Goal: Transaction & Acquisition: Register for event/course

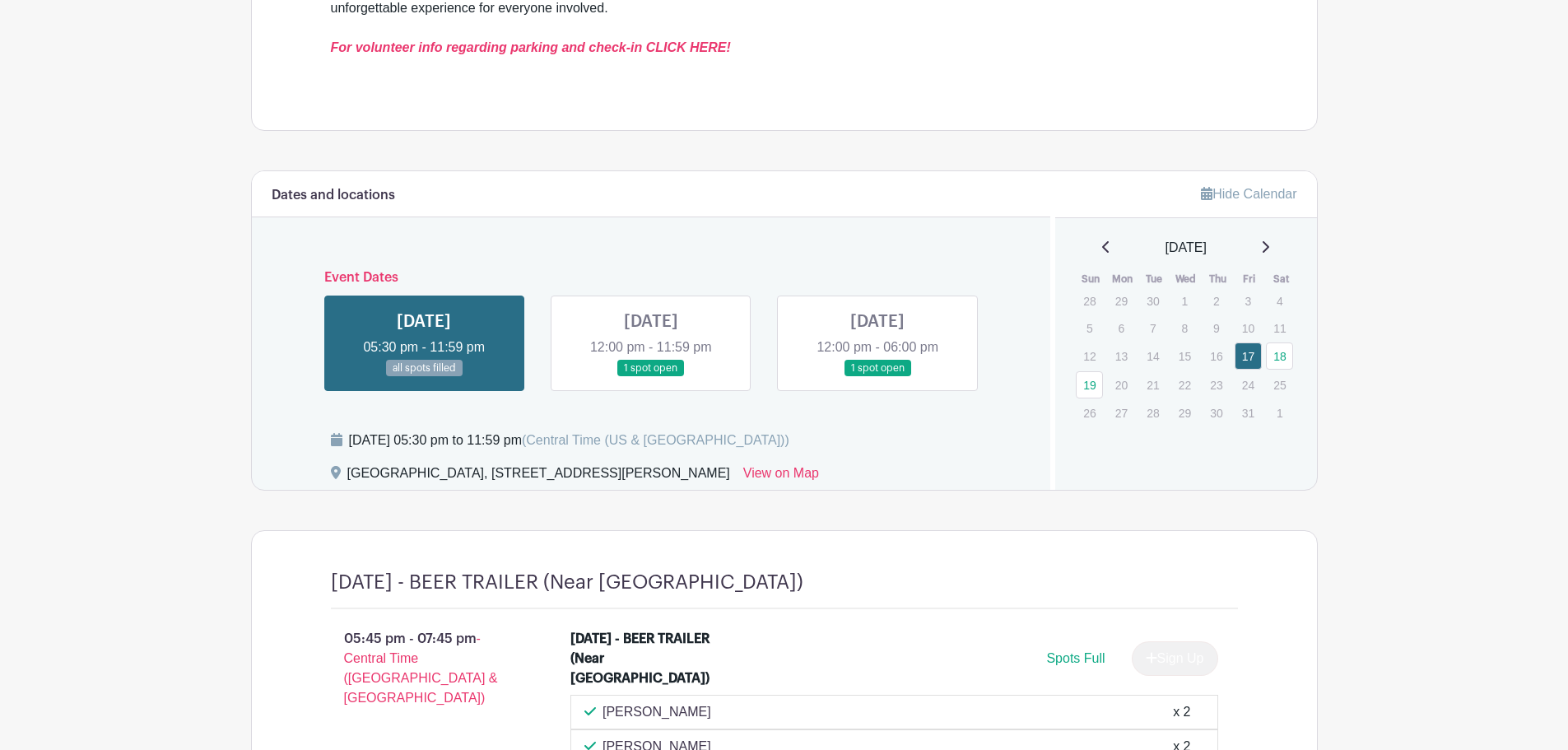
scroll to position [824, 0]
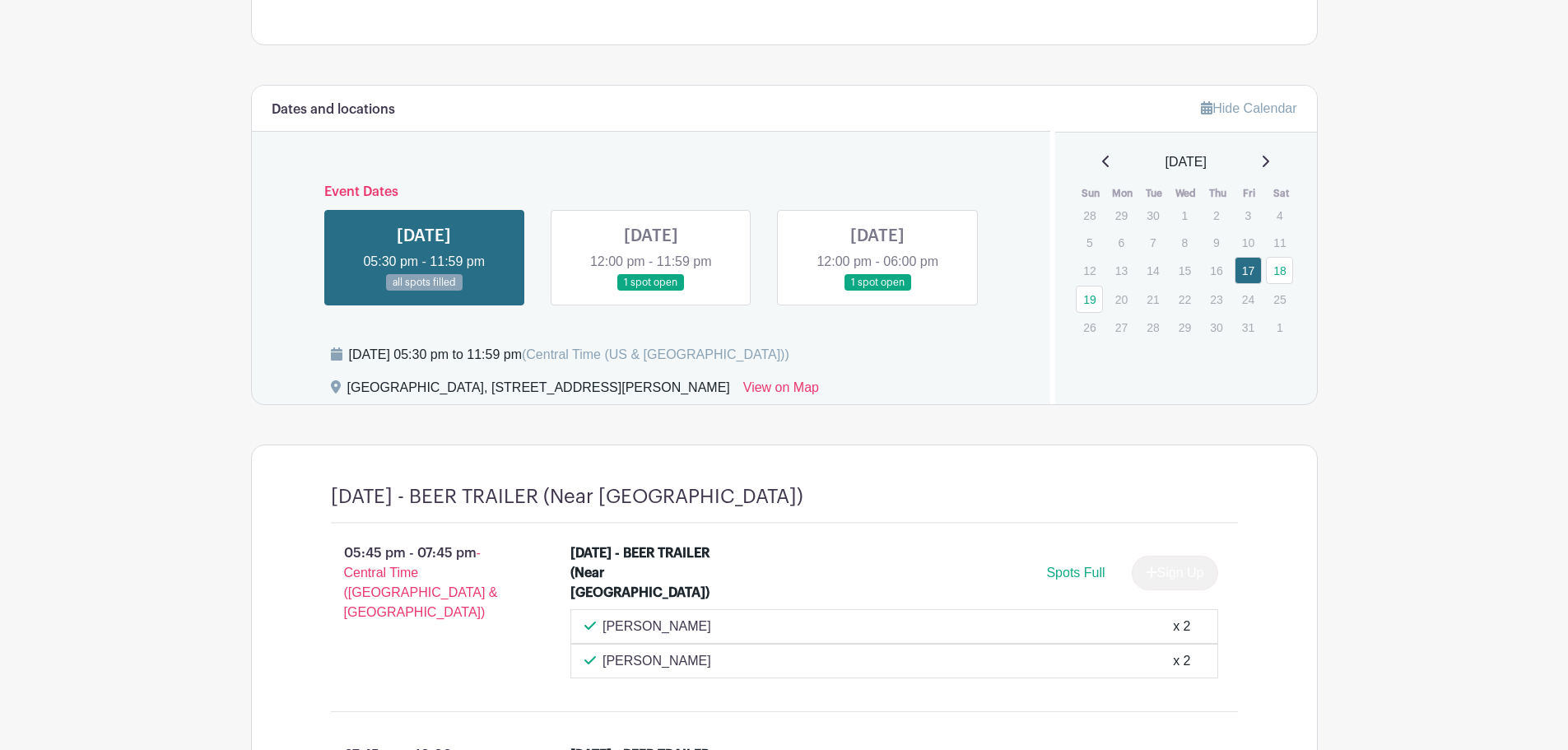
click at [651, 292] on link at bounding box center [651, 292] width 0 height 0
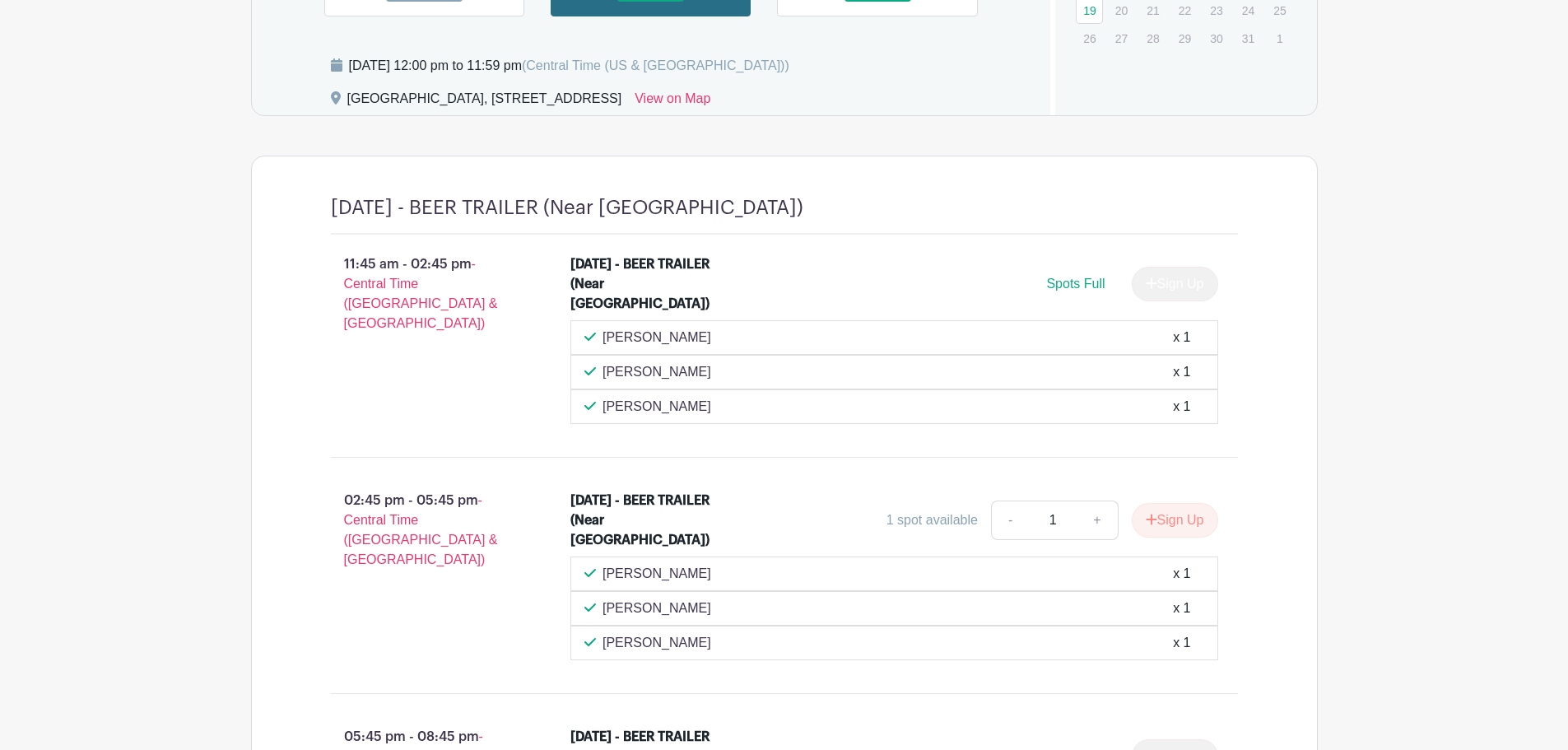
scroll to position [961, 0]
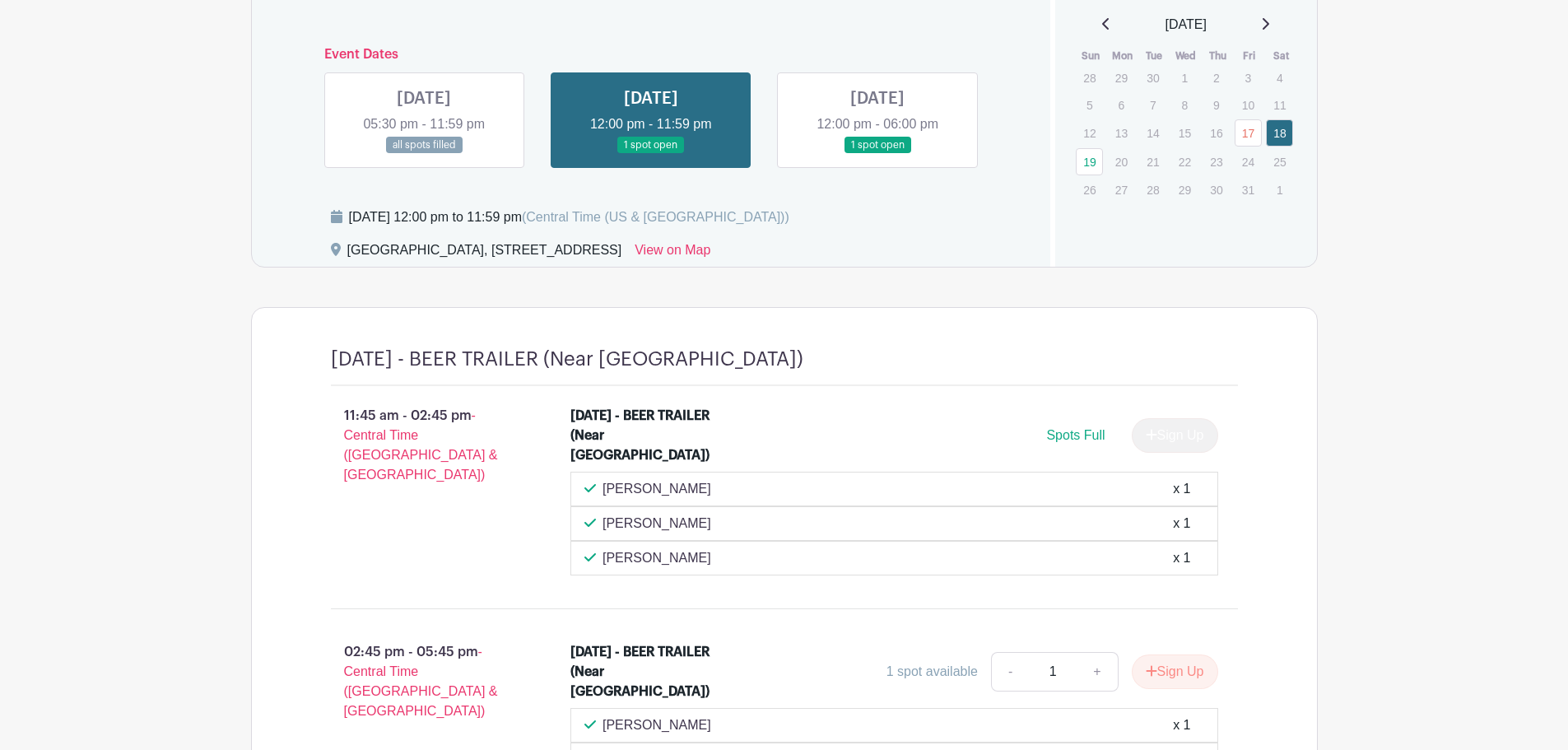
click at [850, 167] on div "SUN Oct 19, 2025 12:00 pm - 06:00 pm 1 spot open" at bounding box center [877, 120] width 200 height 95
click at [878, 154] on link at bounding box center [878, 154] width 0 height 0
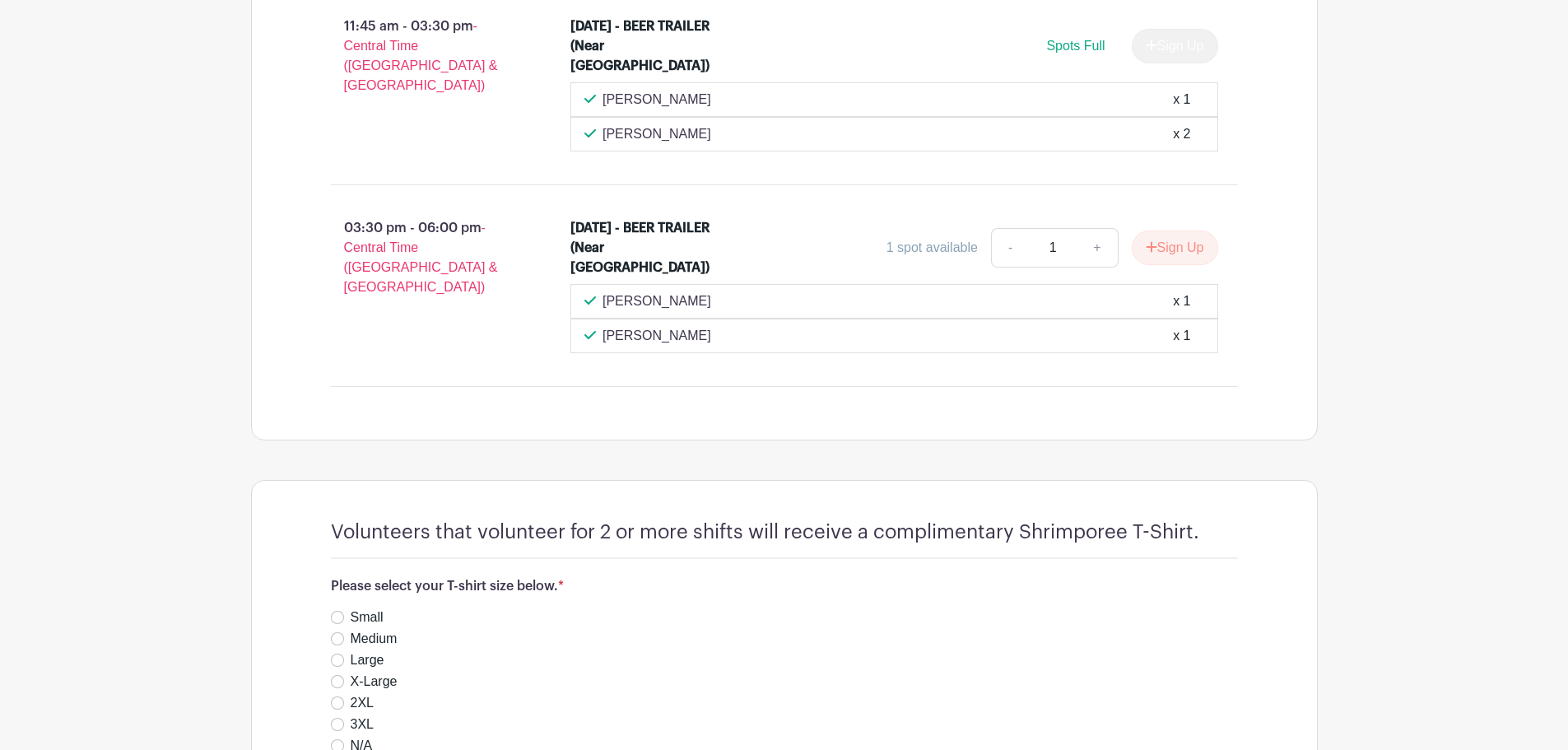
scroll to position [1059, 0]
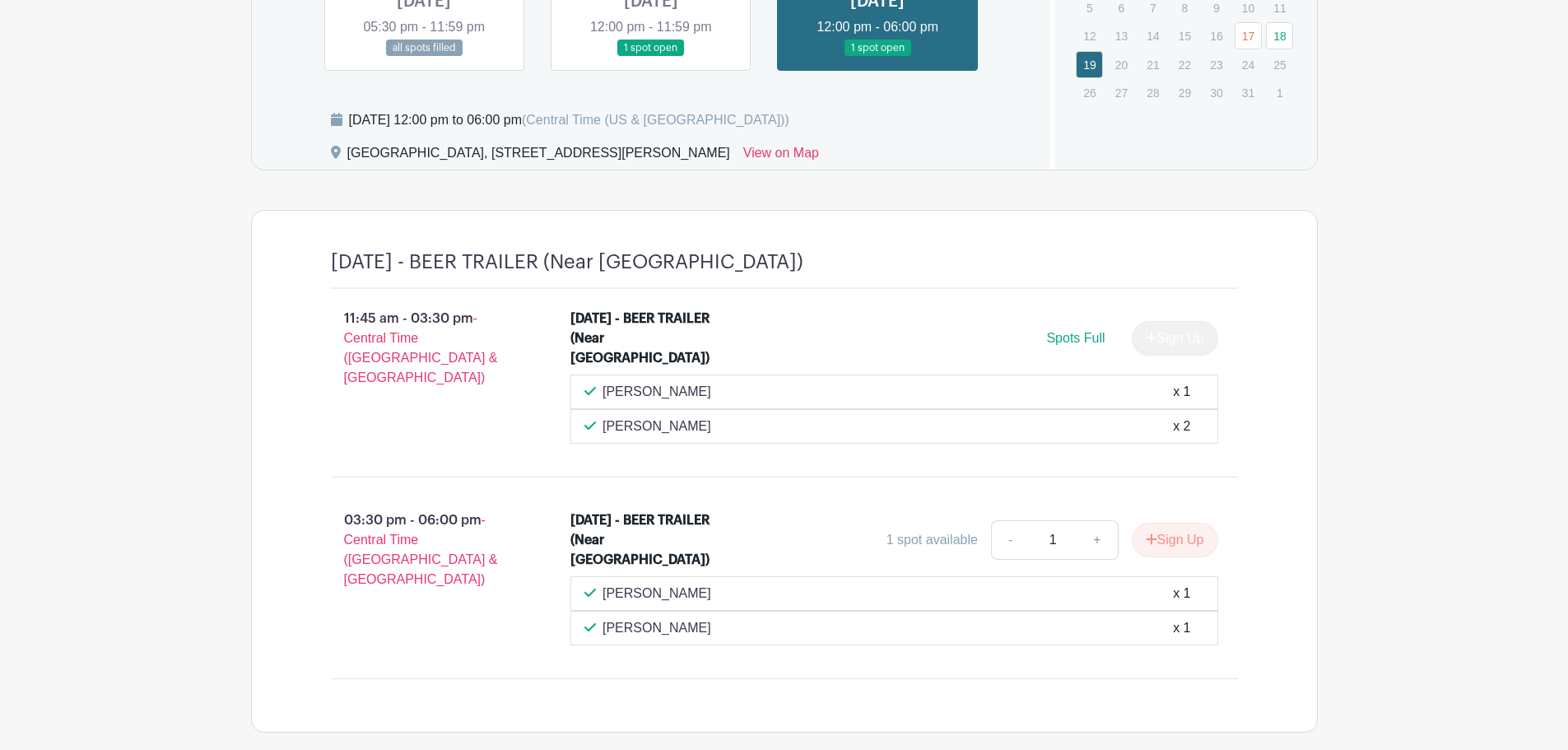
click at [651, 57] on link at bounding box center [651, 57] width 0 height 0
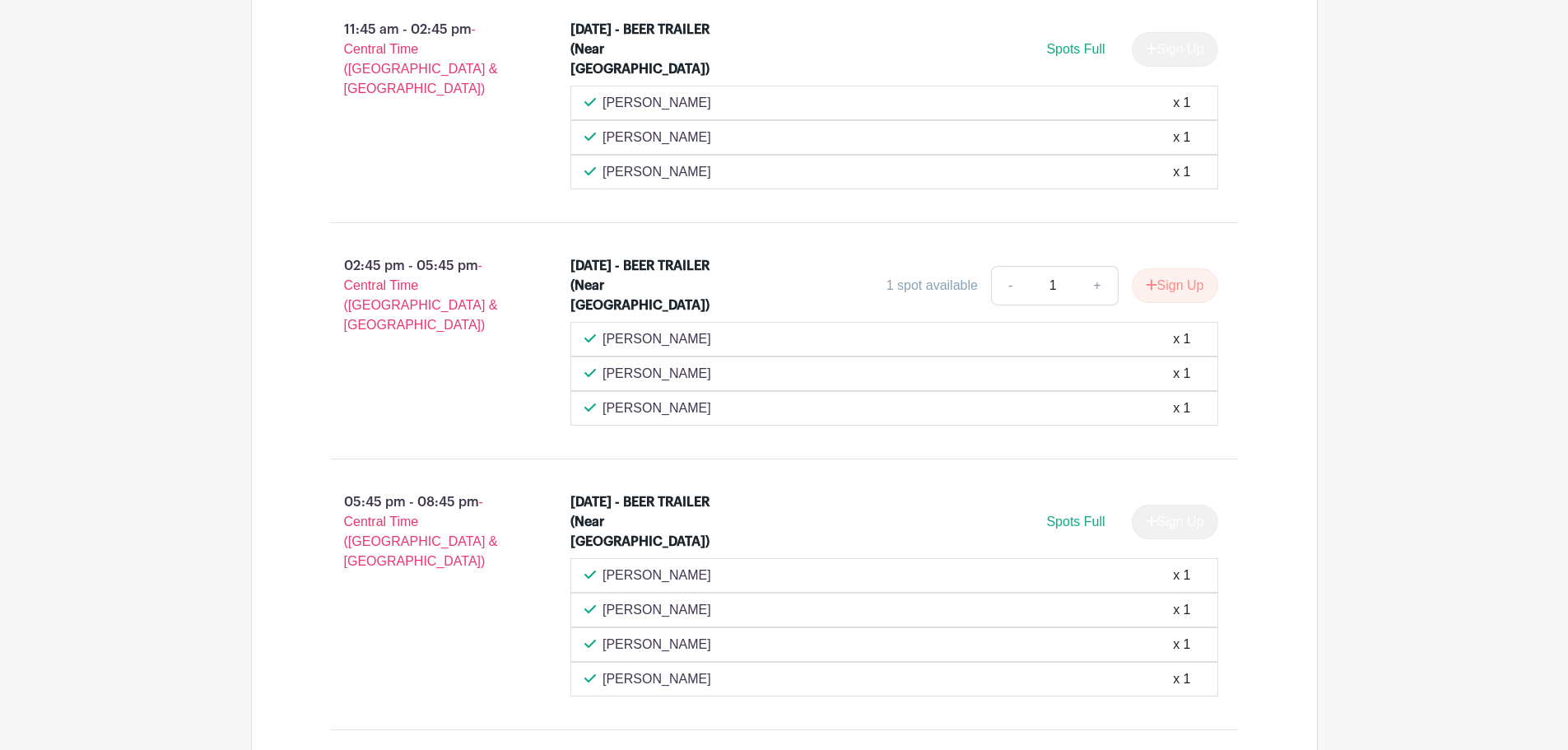
scroll to position [1470, 0]
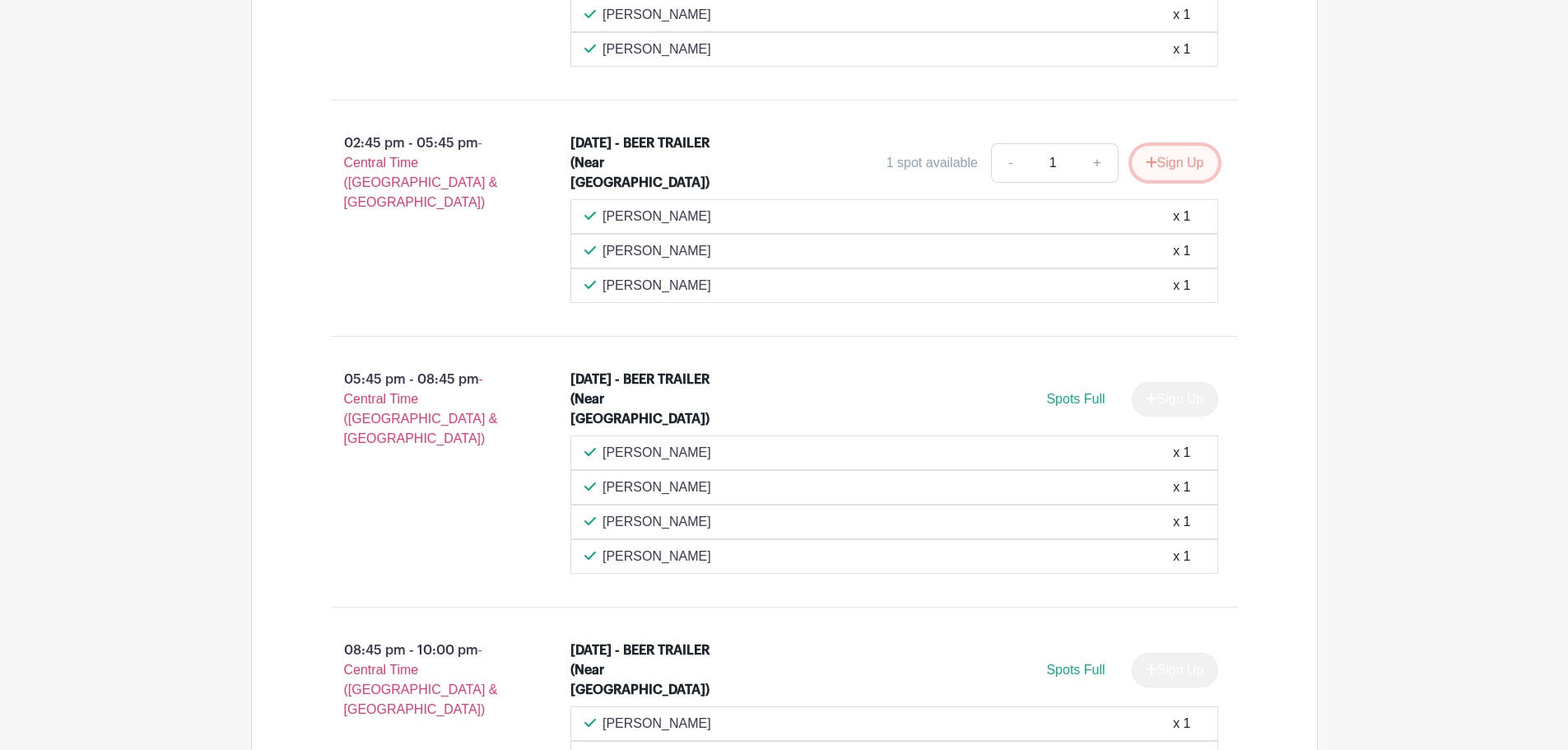
click at [1173, 165] on button "Sign Up" at bounding box center [1174, 162] width 86 height 34
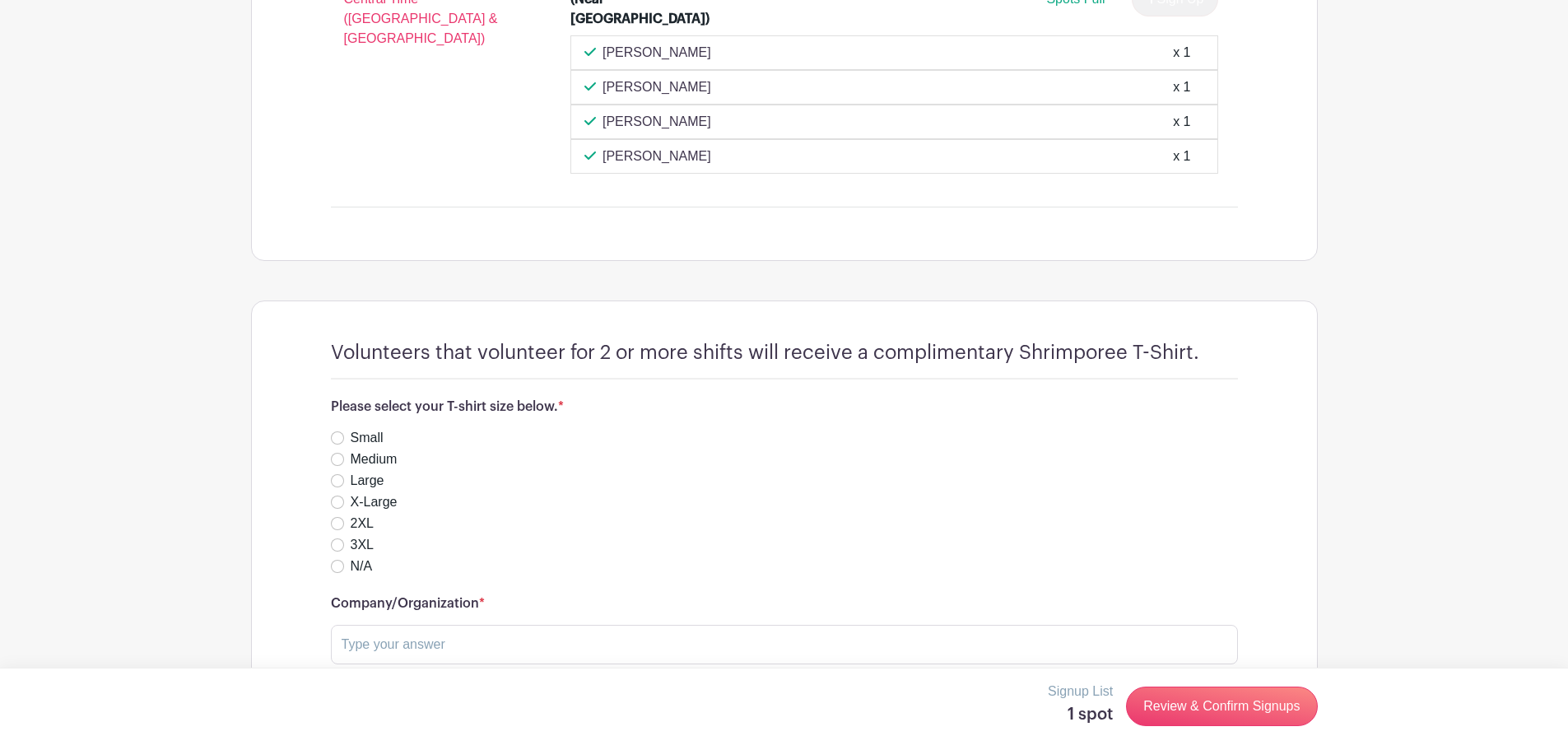
scroll to position [2218, 0]
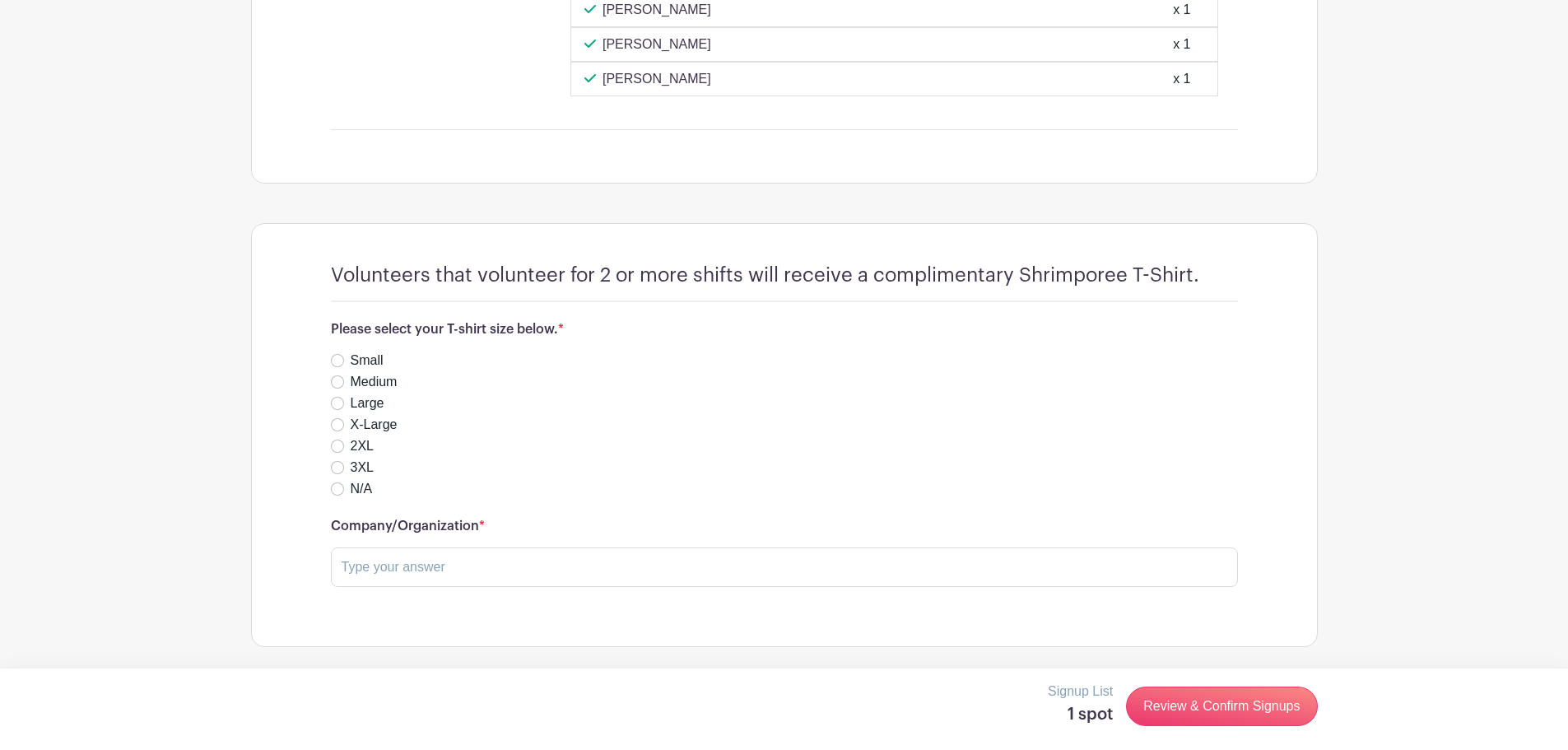
click at [347, 423] on div "X-Large" at bounding box center [784, 425] width 907 height 20
click at [344, 424] on div "X-Large" at bounding box center [784, 425] width 907 height 20
click at [340, 426] on input "X-Large" at bounding box center [338, 425] width 13 height 13
radio input "true"
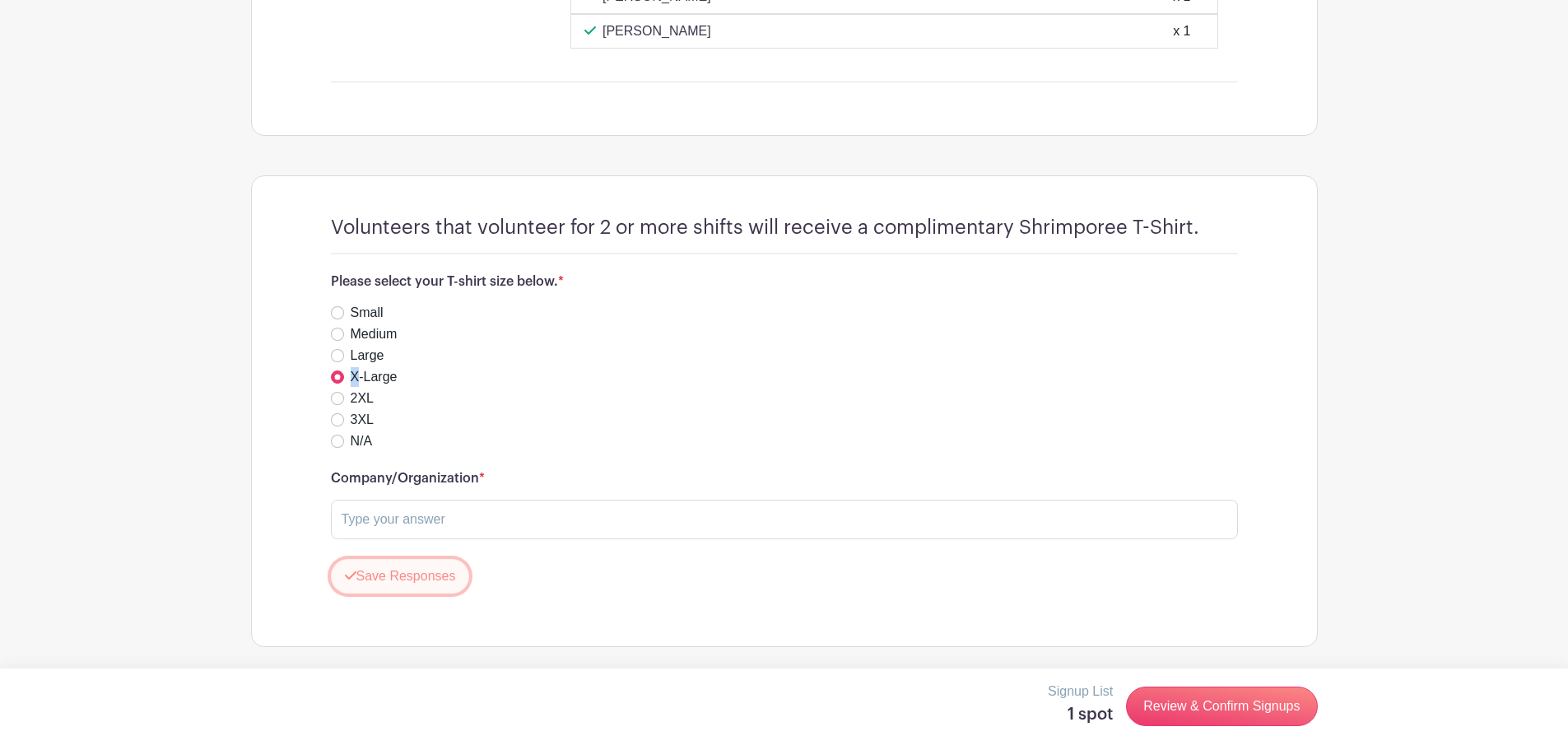
drag, startPoint x: 410, startPoint y: 589, endPoint x: 452, endPoint y: 594, distance: 42.3
click at [410, 589] on button "Save Responses" at bounding box center [400, 576] width 139 height 34
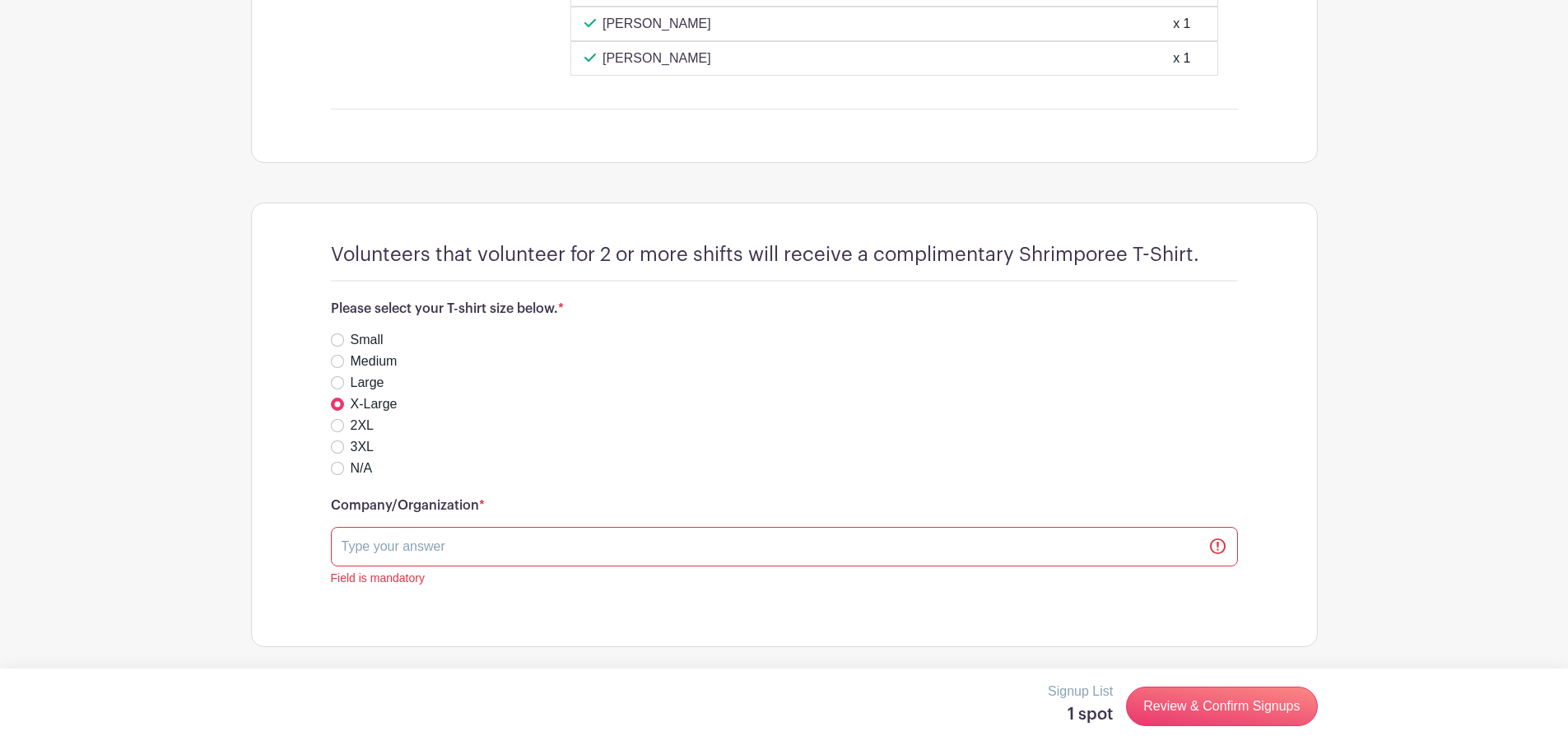
scroll to position [2239, 0]
drag, startPoint x: 541, startPoint y: 528, endPoint x: 542, endPoint y: 541, distance: 13.0
click at [541, 528] on input "text" at bounding box center [784, 546] width 907 height 39
type input "Allen Samuels CDJR of Aransas Pass"
click at [460, 625] on button "Save Responses" at bounding box center [400, 624] width 139 height 34
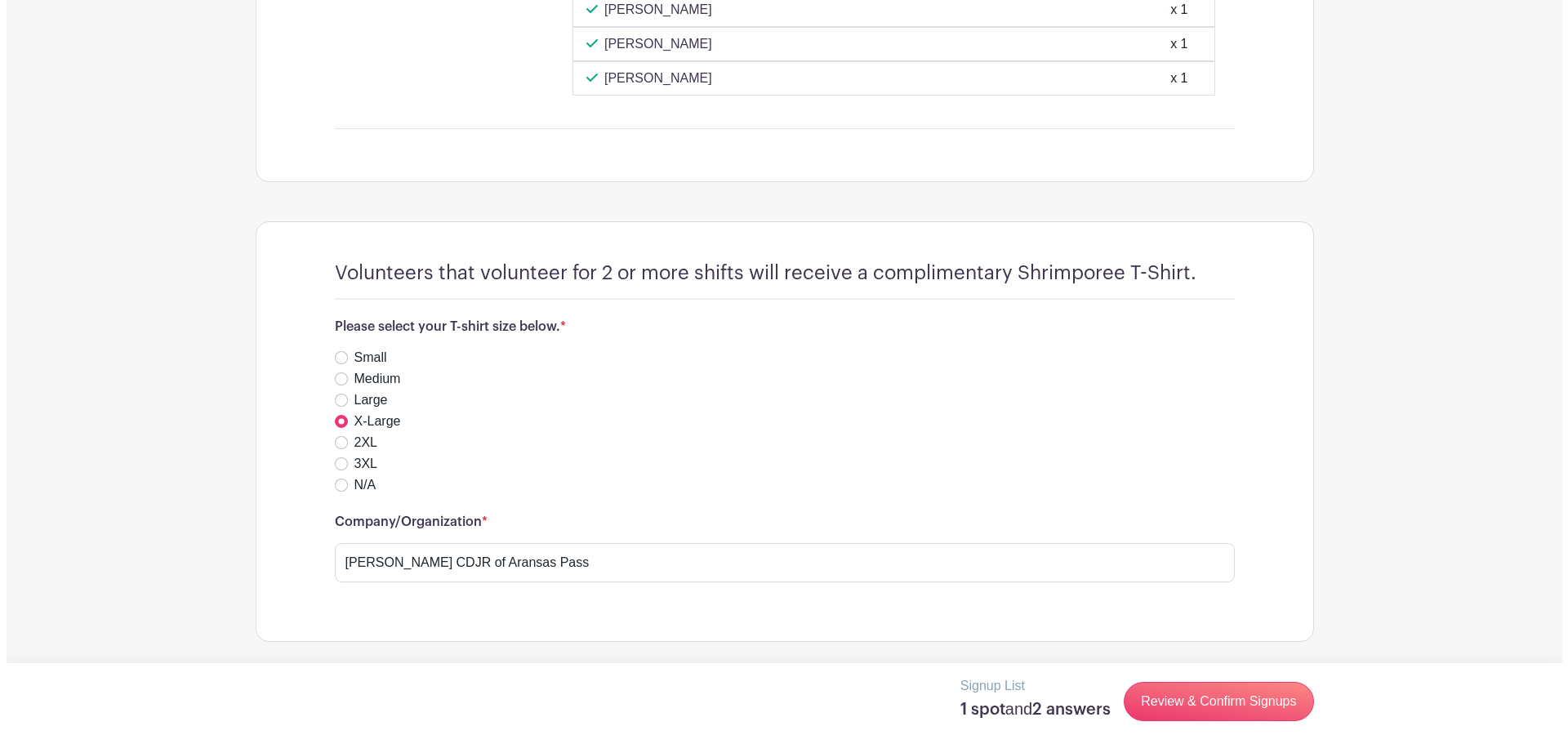
scroll to position [2200, 0]
click at [1148, 719] on link "Review & Confirm Signups" at bounding box center [1211, 701] width 190 height 39
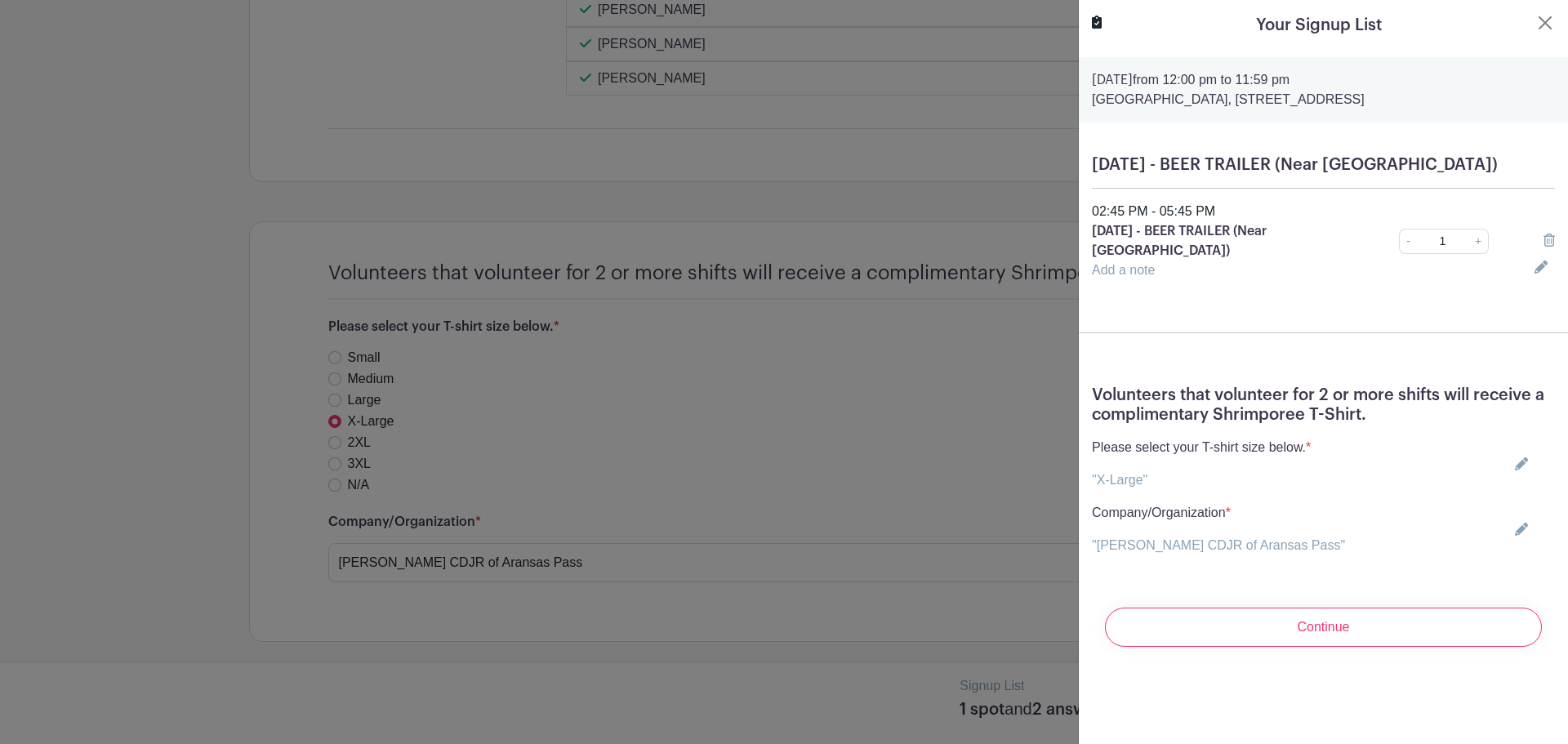
click at [1282, 647] on input "Continue" at bounding box center [1323, 627] width 437 height 39
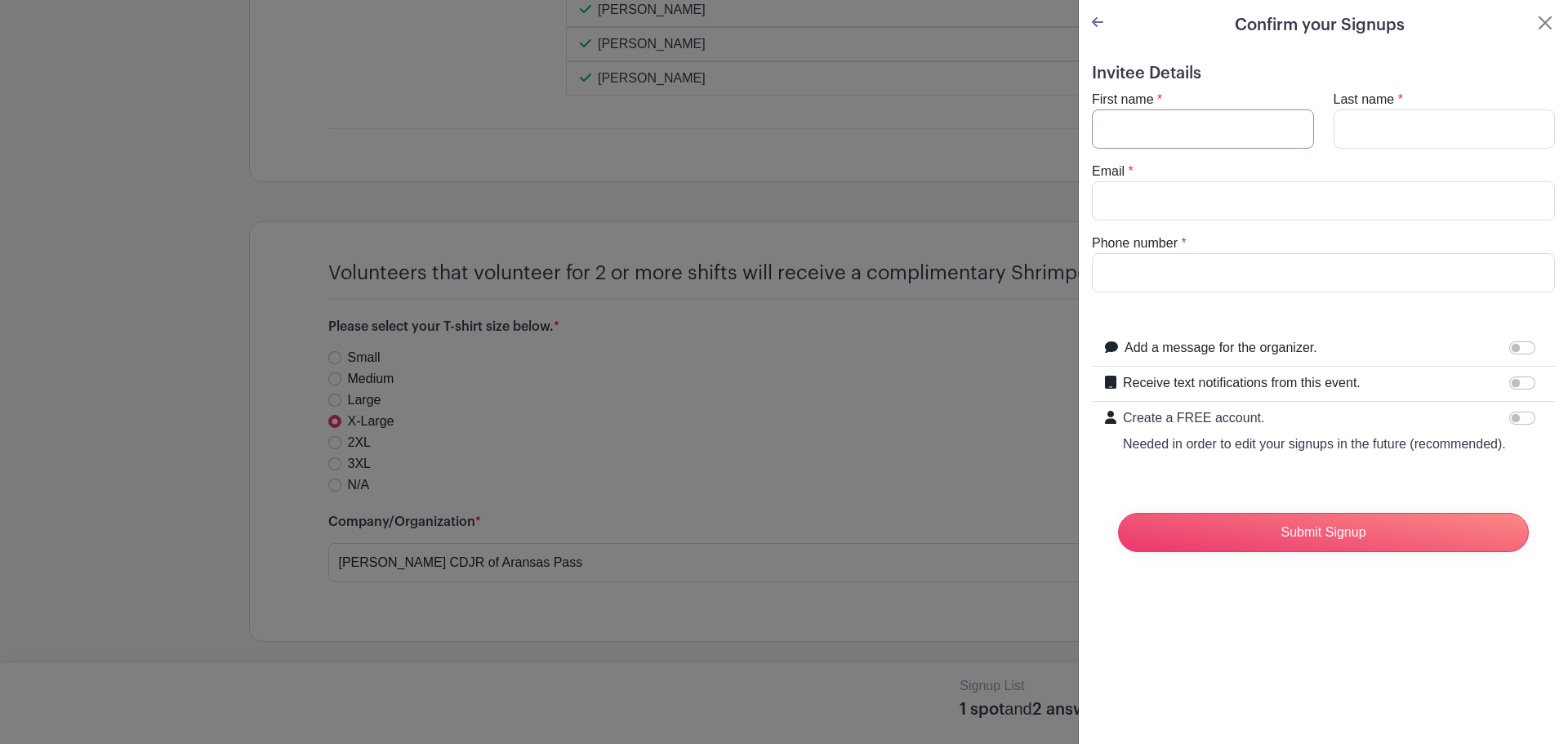
click at [1175, 143] on input "First name" at bounding box center [1203, 129] width 222 height 39
type input "Lena"
type input "R"
type input "Young"
drag, startPoint x: 1109, startPoint y: 182, endPoint x: 1118, endPoint y: 186, distance: 9.8
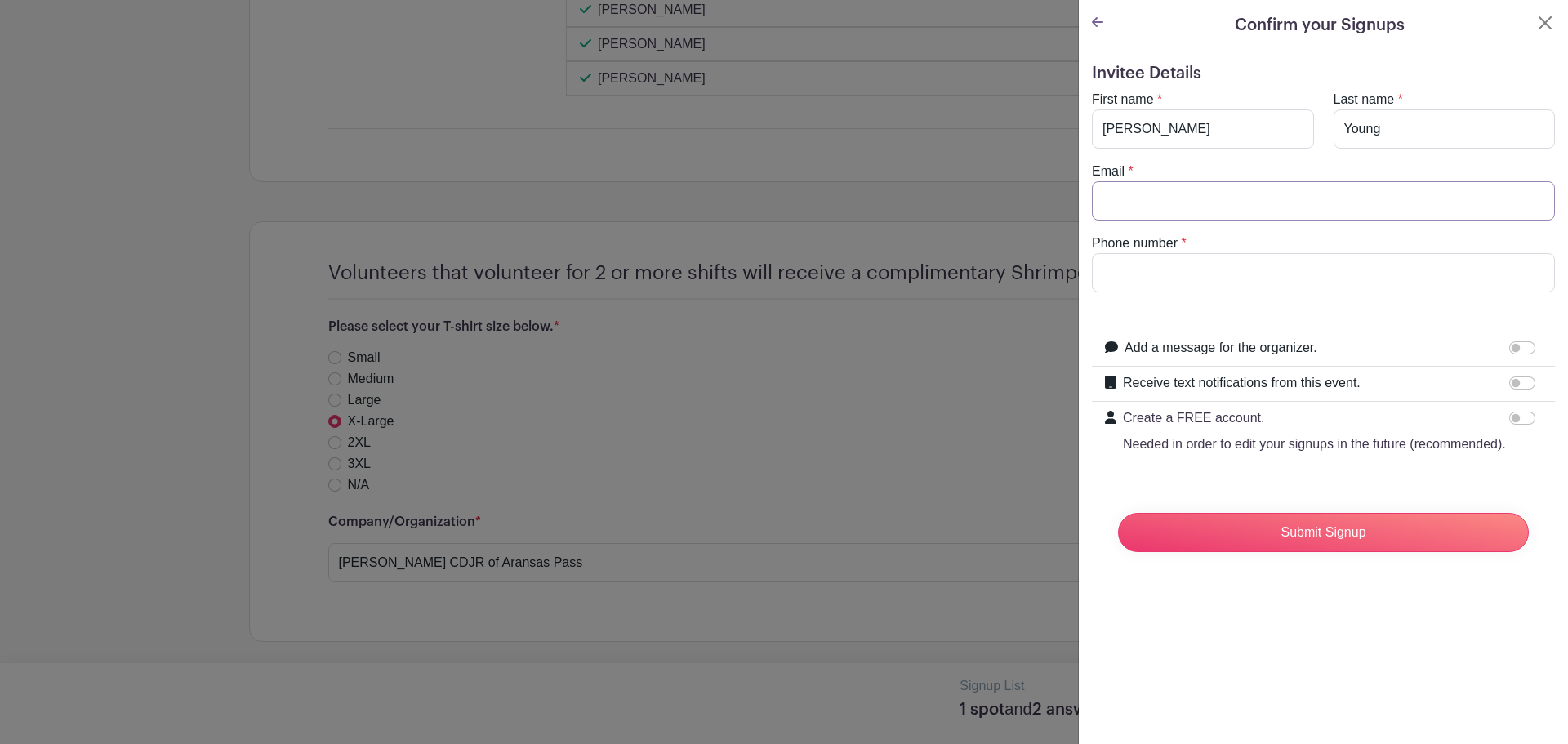
click at [1109, 182] on input "Email" at bounding box center [1323, 201] width 463 height 39
type input "lenaray572@gmail.com"
drag, startPoint x: 1399, startPoint y: 256, endPoint x: 1561, endPoint y: 179, distance: 179.4
click at [1399, 256] on input "Phone number" at bounding box center [1323, 272] width 463 height 39
type input "3"
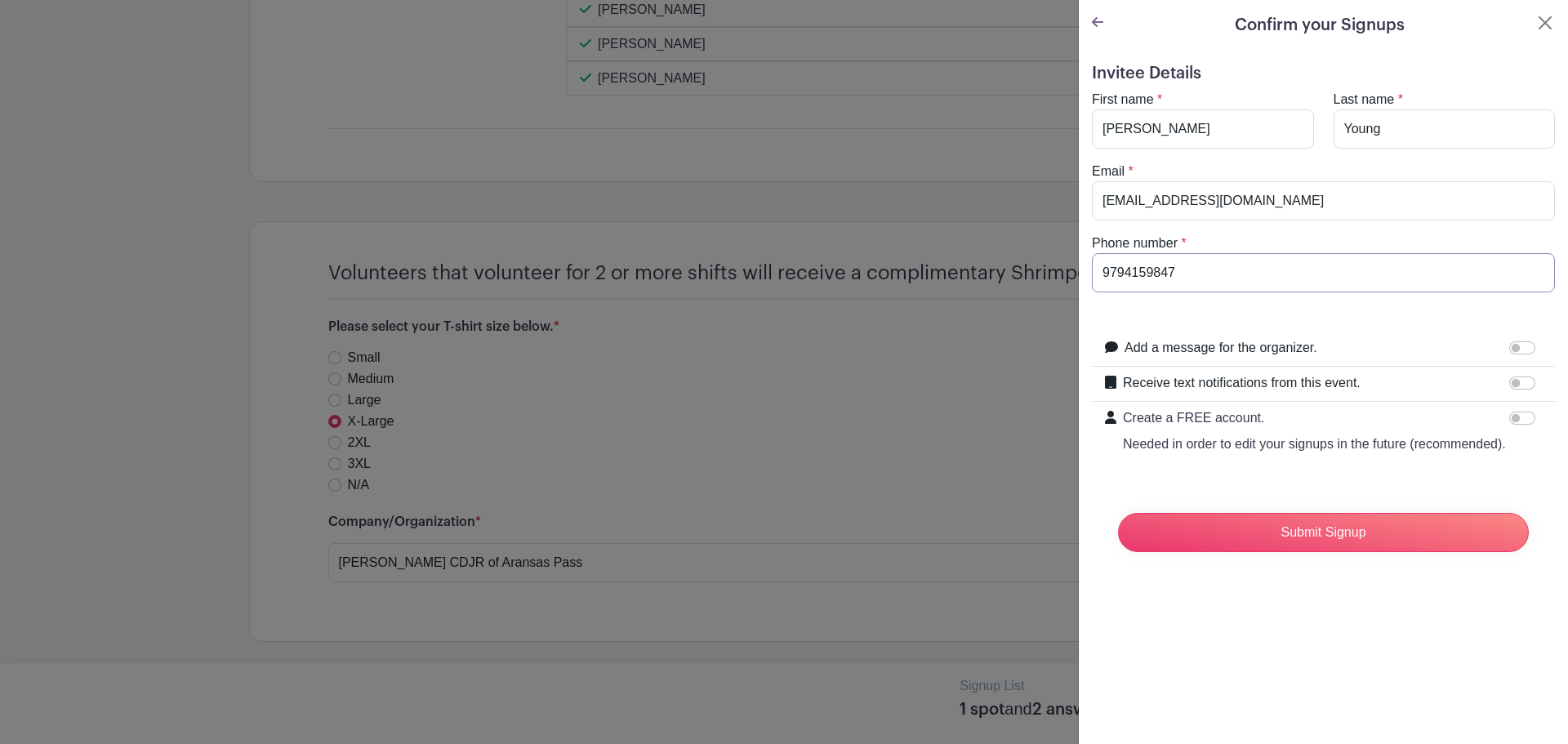
type input "9794159847"
click at [1509, 350] on input "Add a message for the organizer." at bounding box center [1522, 348] width 27 height 13
checkbox input "true"
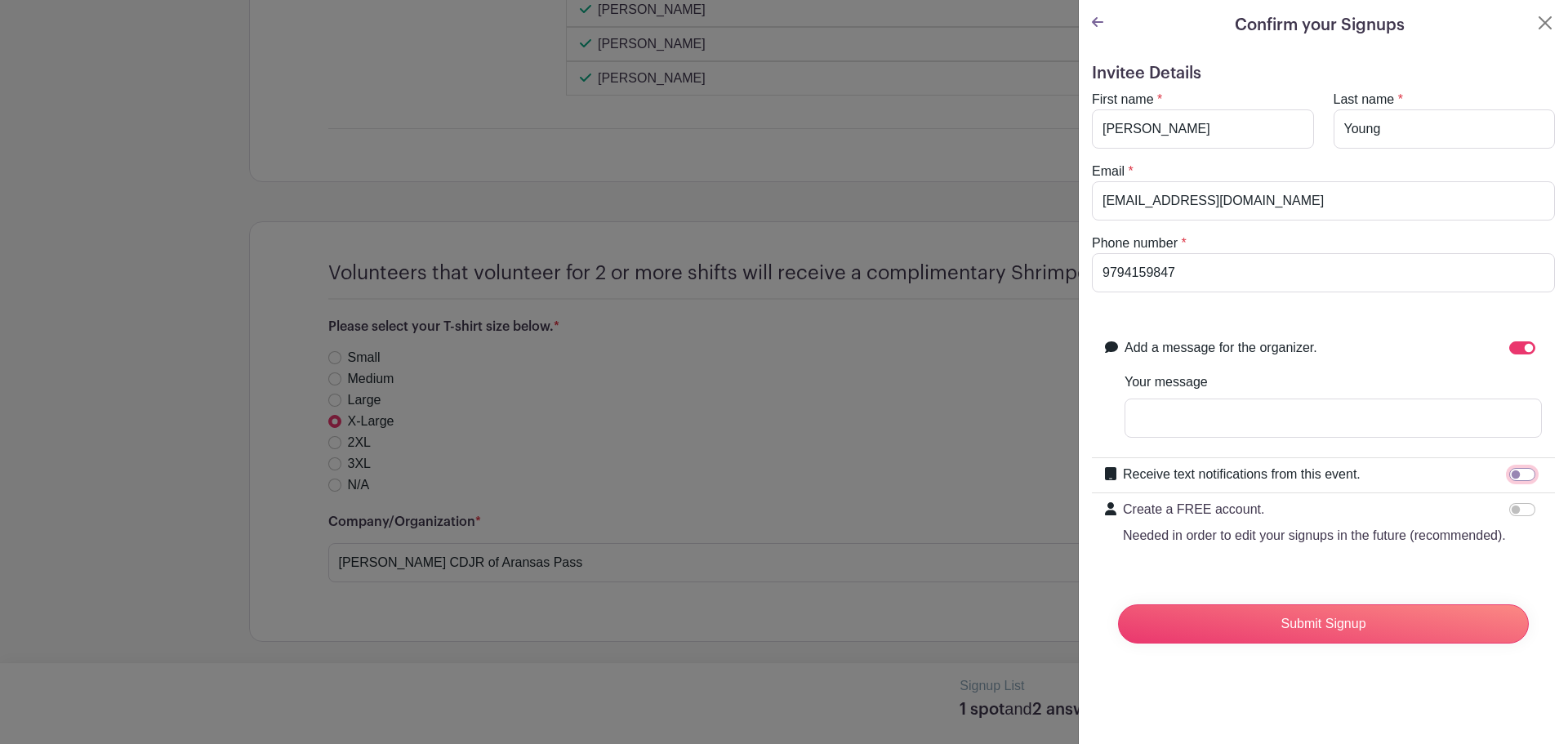
click at [1515, 468] on input "Receive text notifications from this event." at bounding box center [1522, 474] width 27 height 13
checkbox input "true"
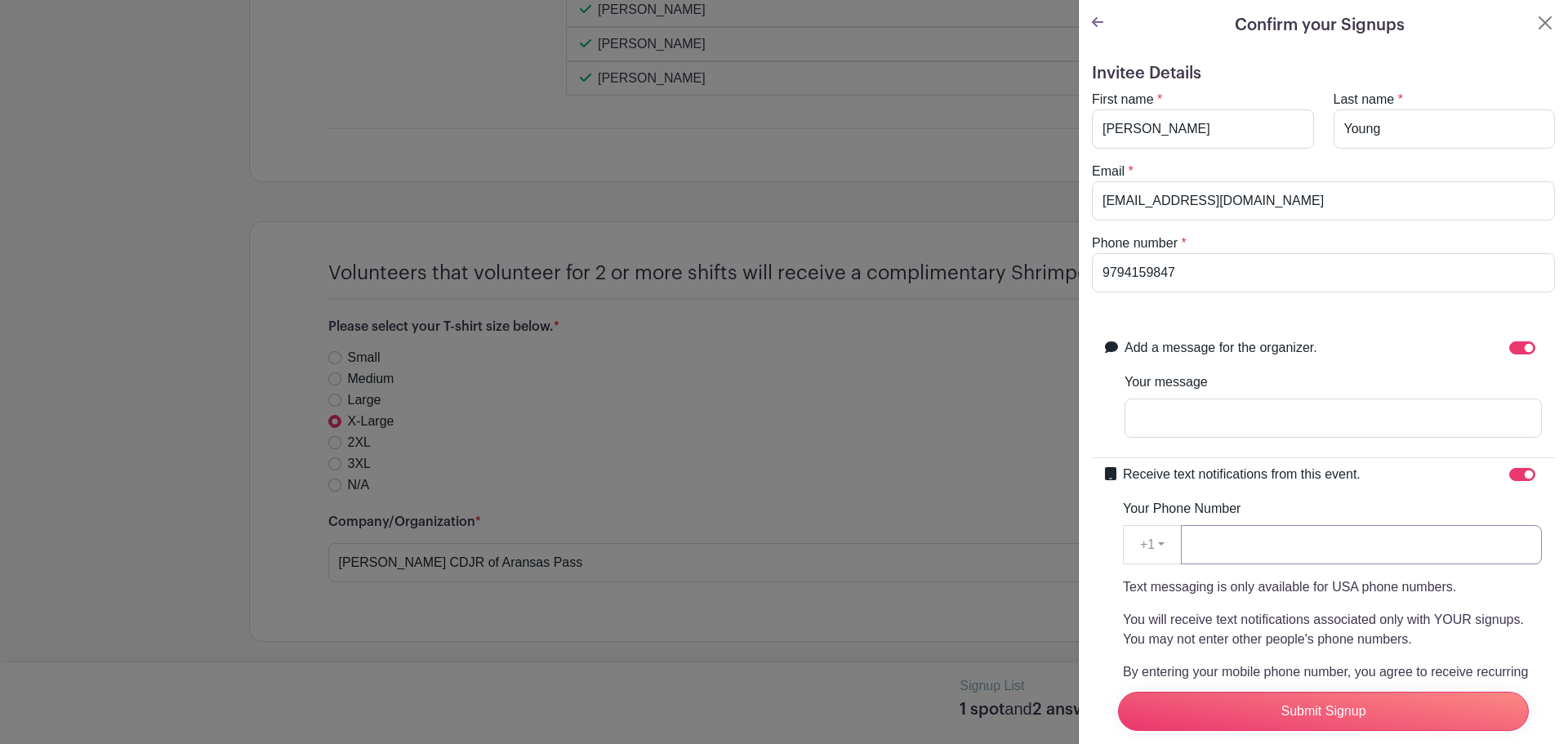
click at [1449, 535] on input "Your Phone Number" at bounding box center [1361, 544] width 361 height 39
type input "9794159847"
click at [1399, 590] on p "Text messaging is only available for USA phone numbers." at bounding box center [1332, 587] width 419 height 20
click at [1211, 189] on input "lenaray572@gmail.com" at bounding box center [1323, 201] width 463 height 39
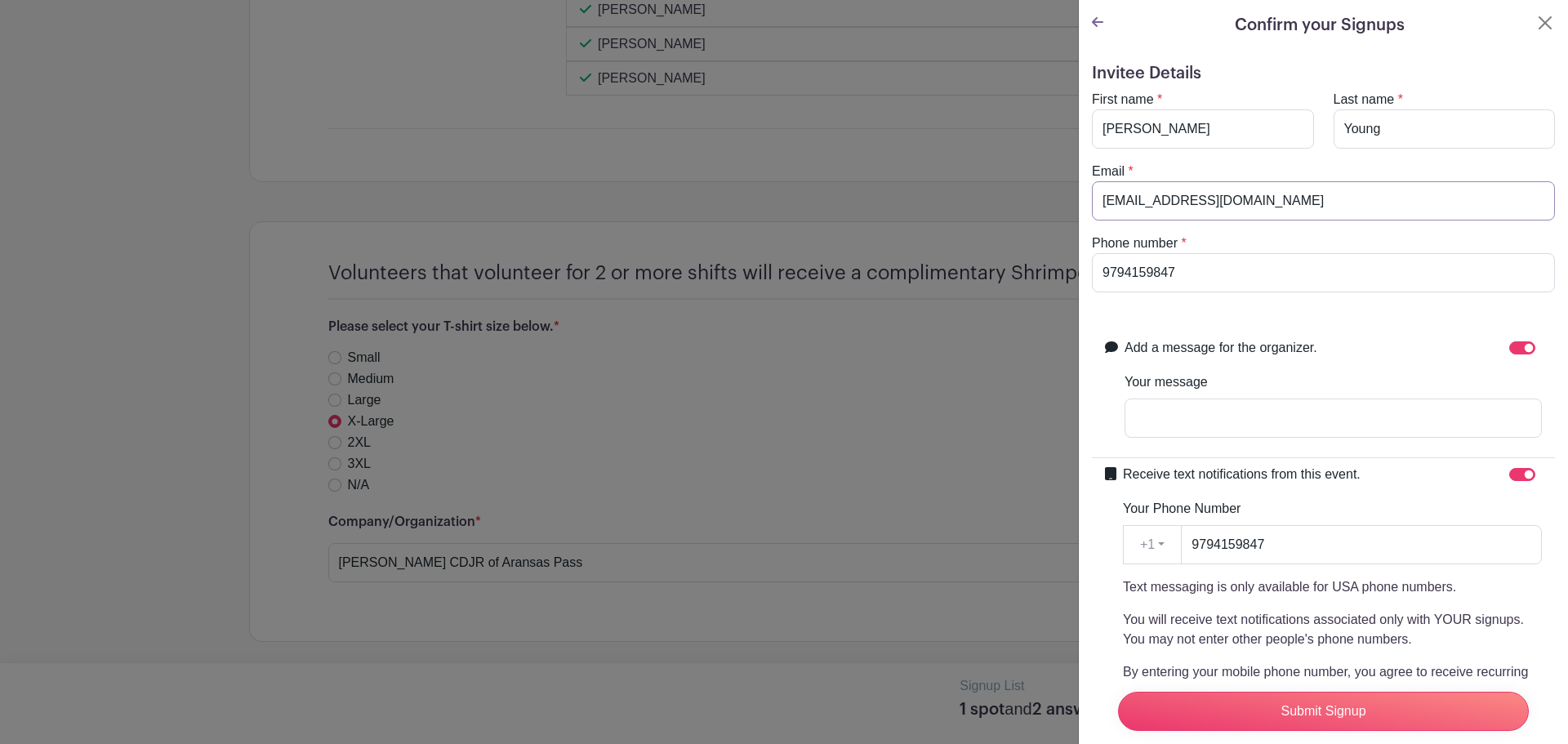
drag, startPoint x: 1208, startPoint y: 190, endPoint x: 1151, endPoint y: 215, distance: 62.2
click at [1151, 215] on input "lenaray572@gmail.com" at bounding box center [1323, 201] width 463 height 39
click at [1144, 262] on input "9794159847" at bounding box center [1323, 272] width 463 height 39
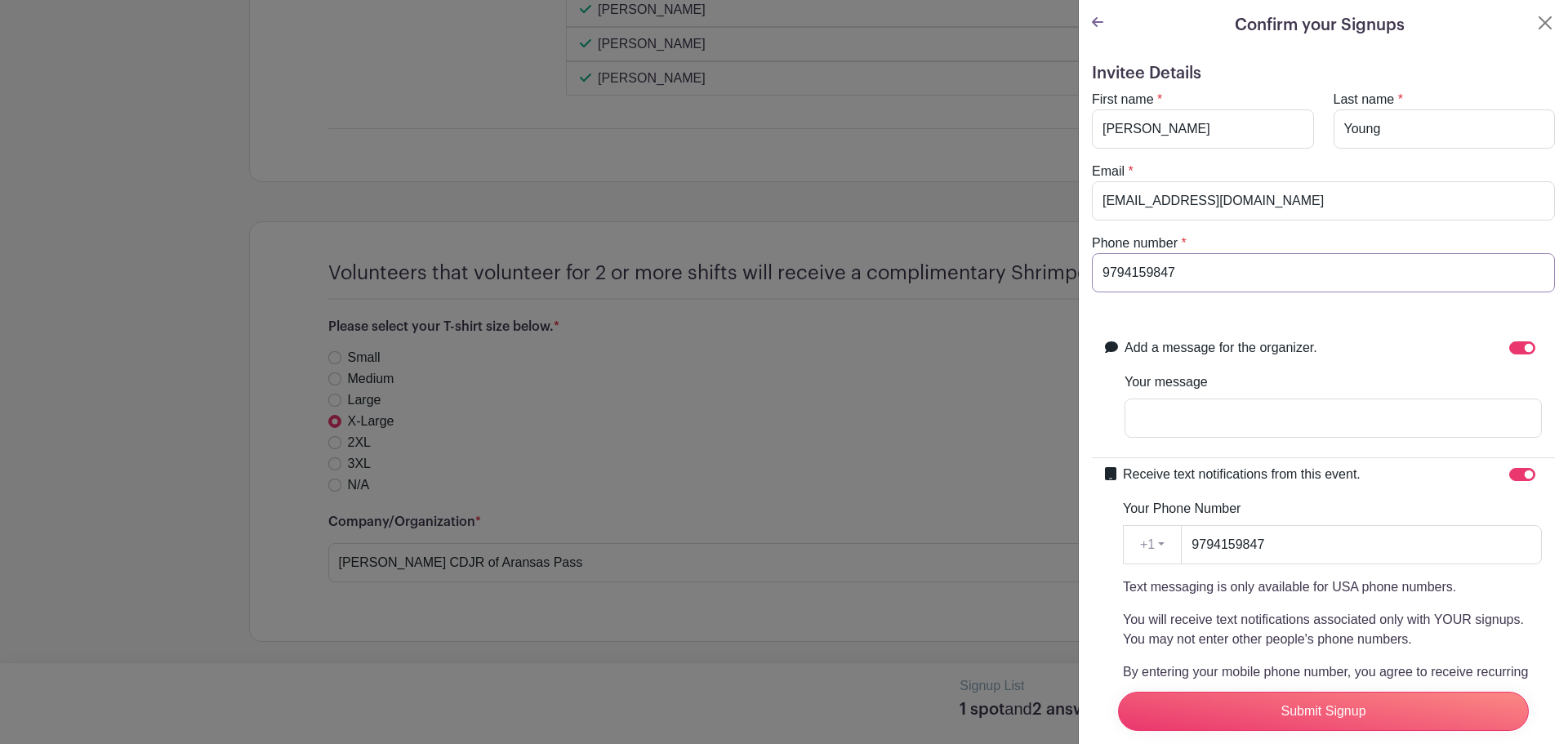
click at [1144, 262] on input "9794159847" at bounding box center [1323, 272] width 463 height 39
click at [1231, 697] on input "Submit Signup" at bounding box center [1323, 711] width 410 height 39
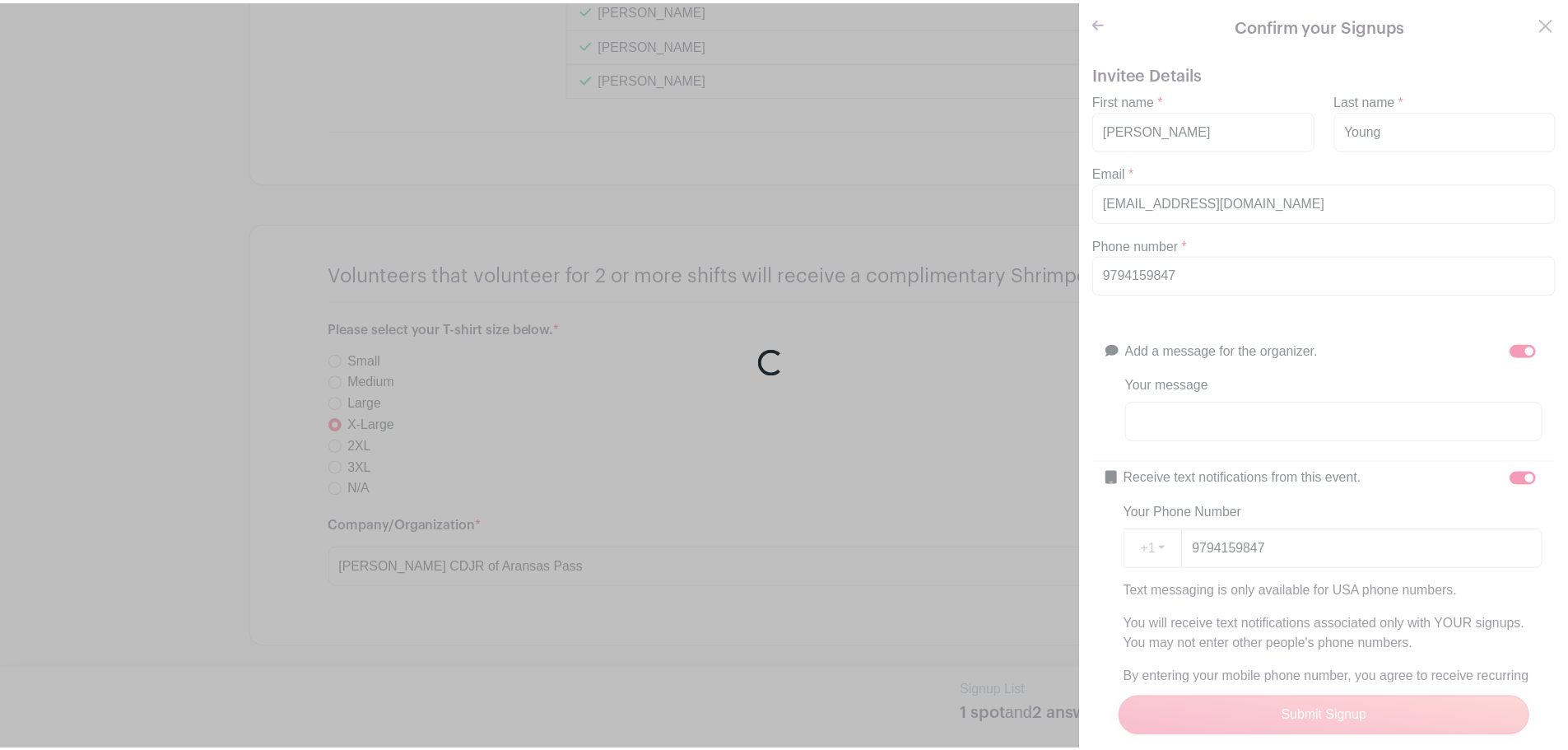
scroll to position [2253, 0]
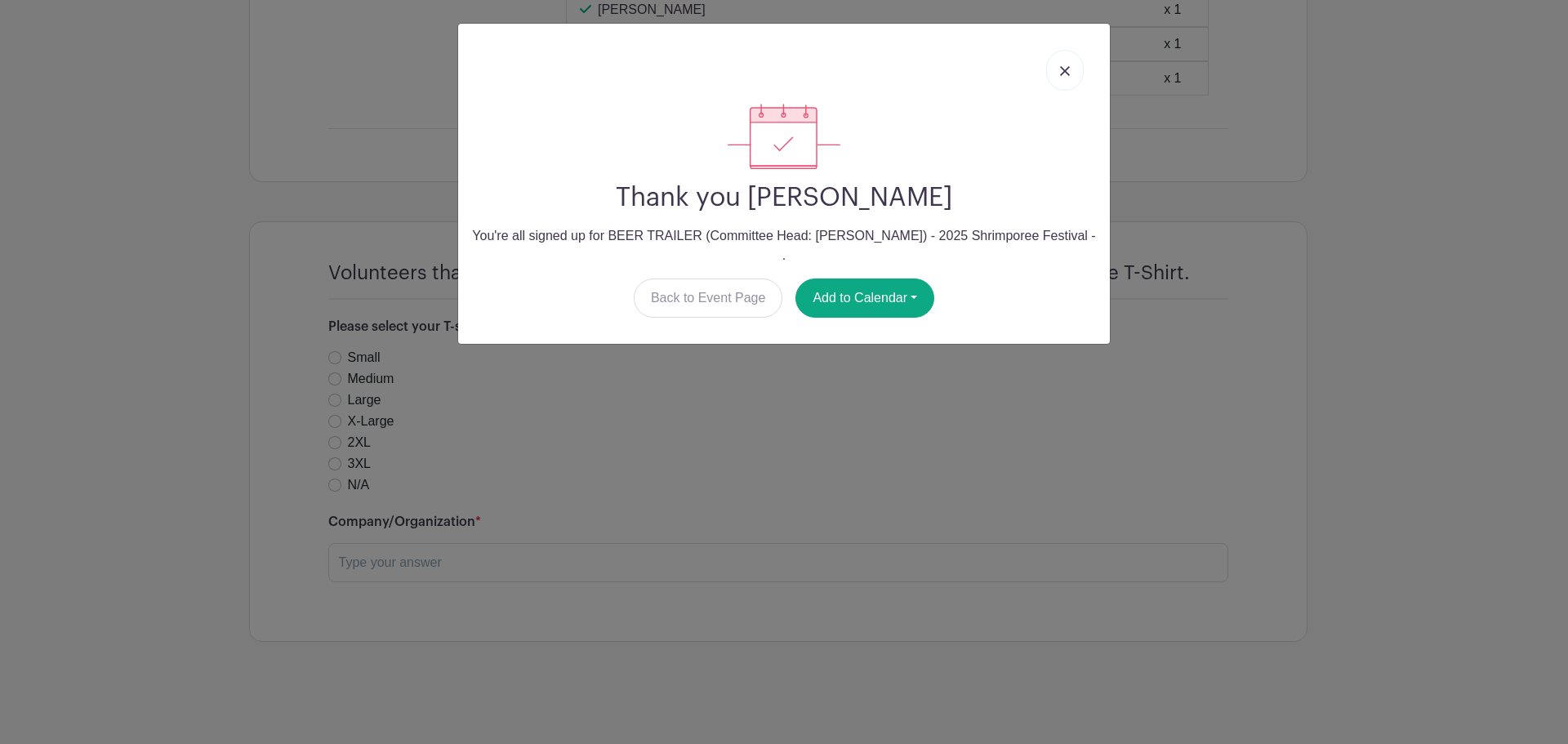
click at [1072, 60] on link at bounding box center [1065, 70] width 37 height 41
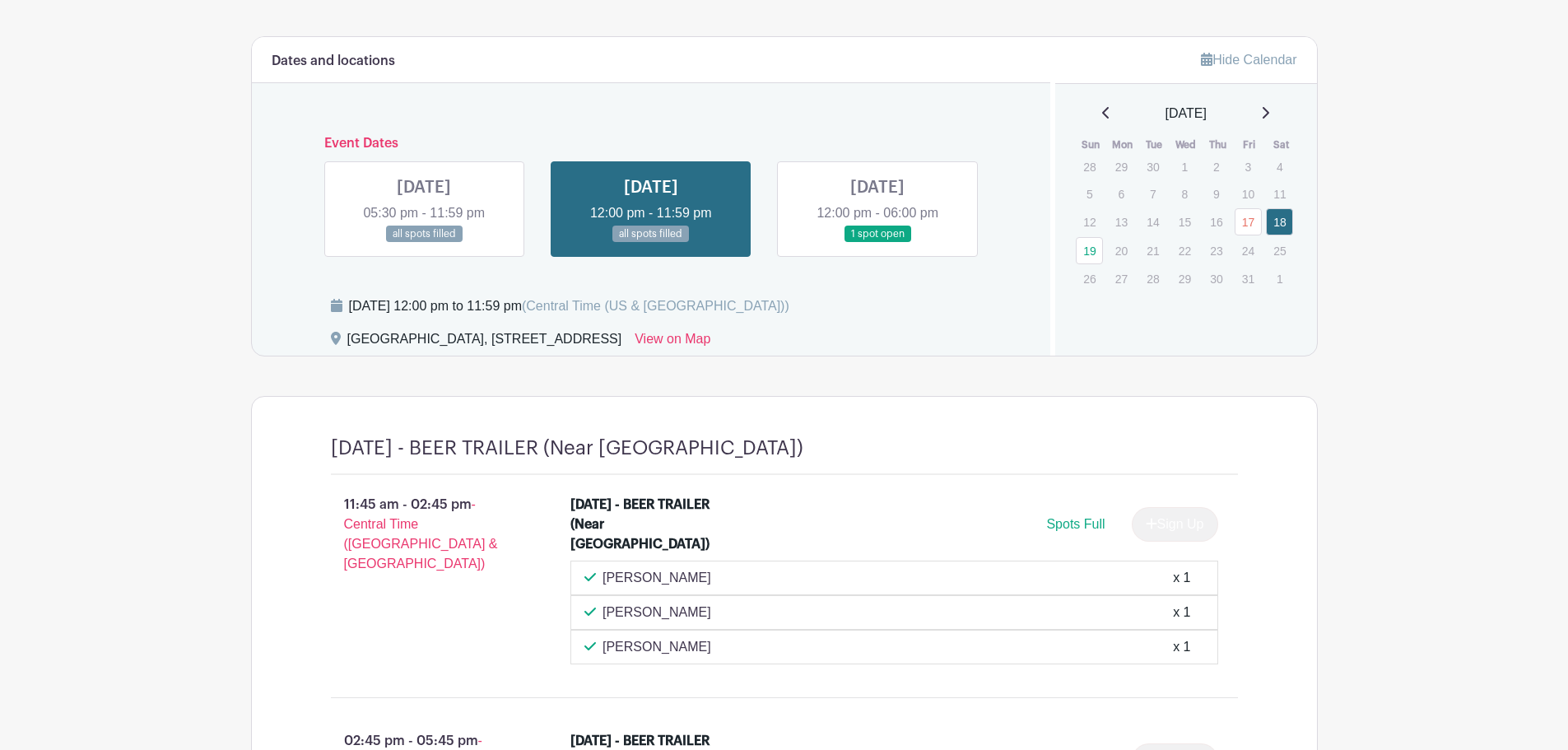
scroll to position [880, 0]
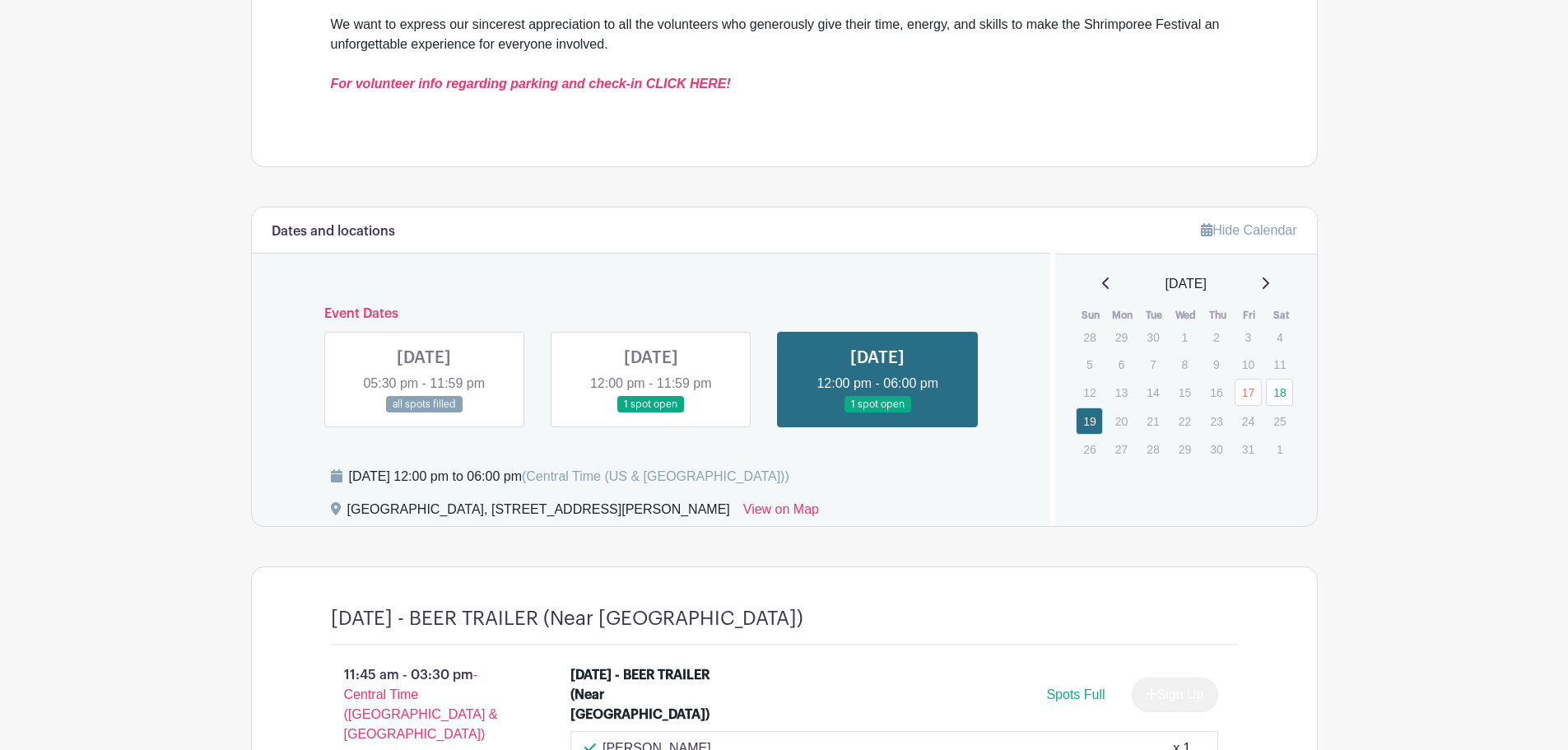
scroll to position [510, 0]
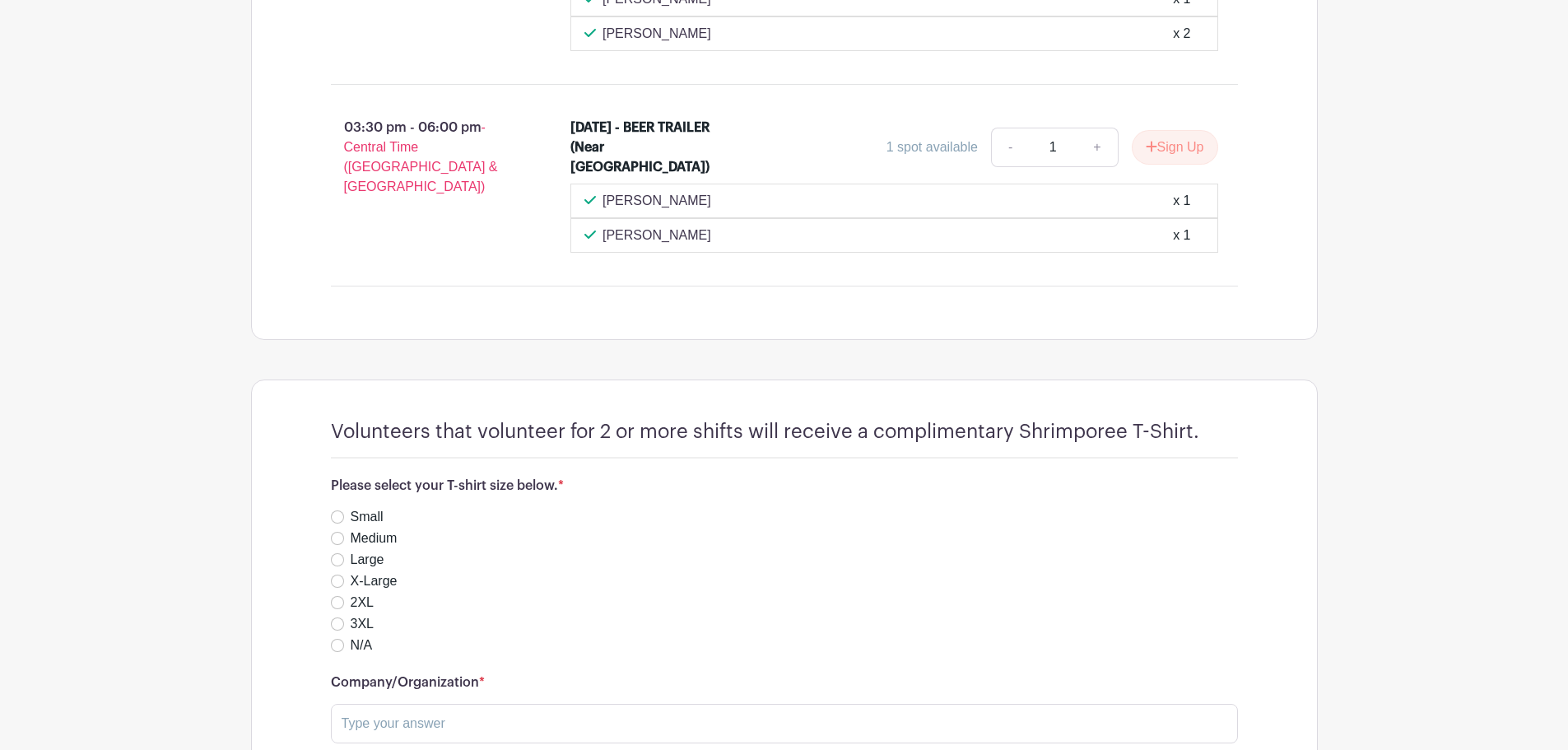
scroll to position [1470, 0]
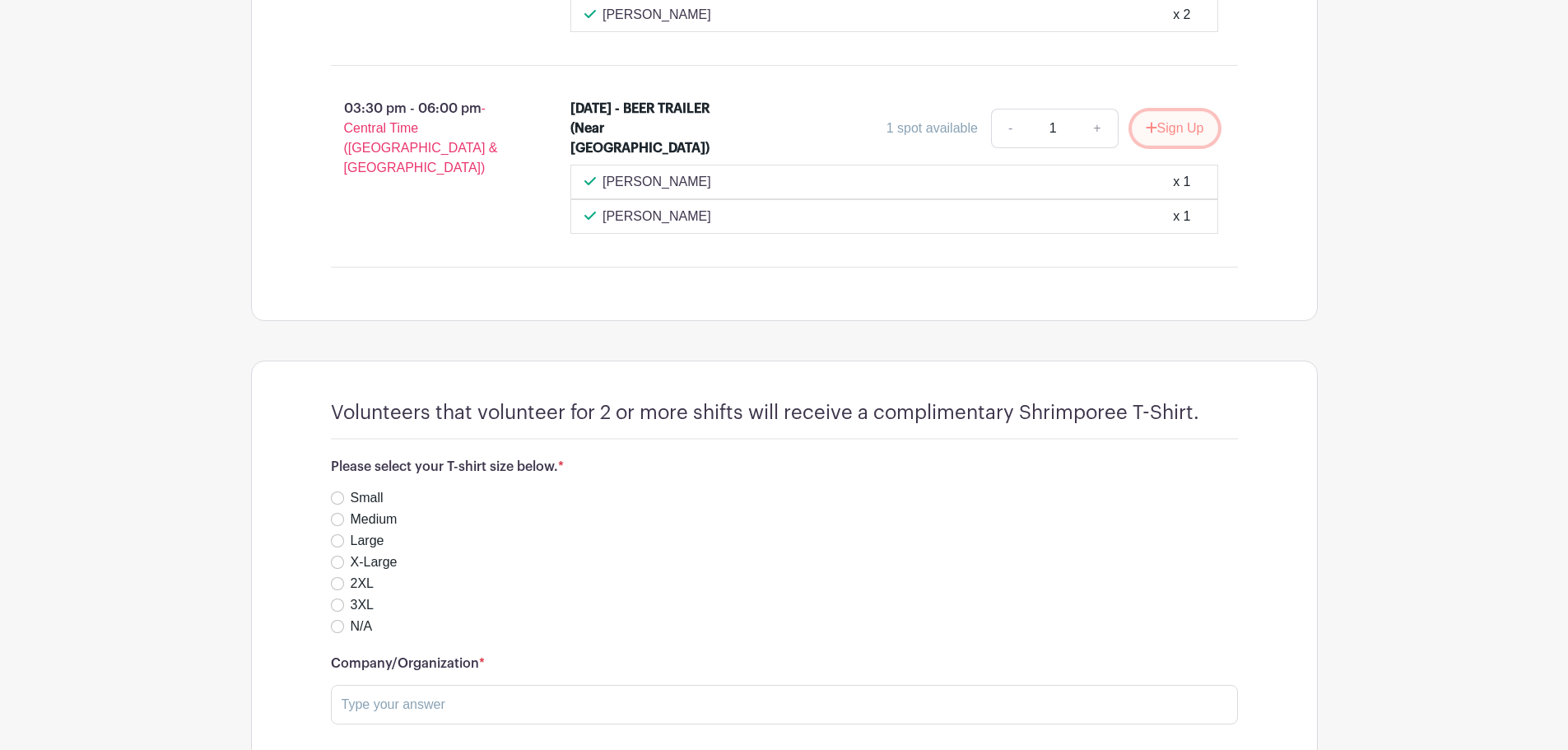
click at [1158, 130] on button "Sign Up" at bounding box center [1174, 128] width 86 height 34
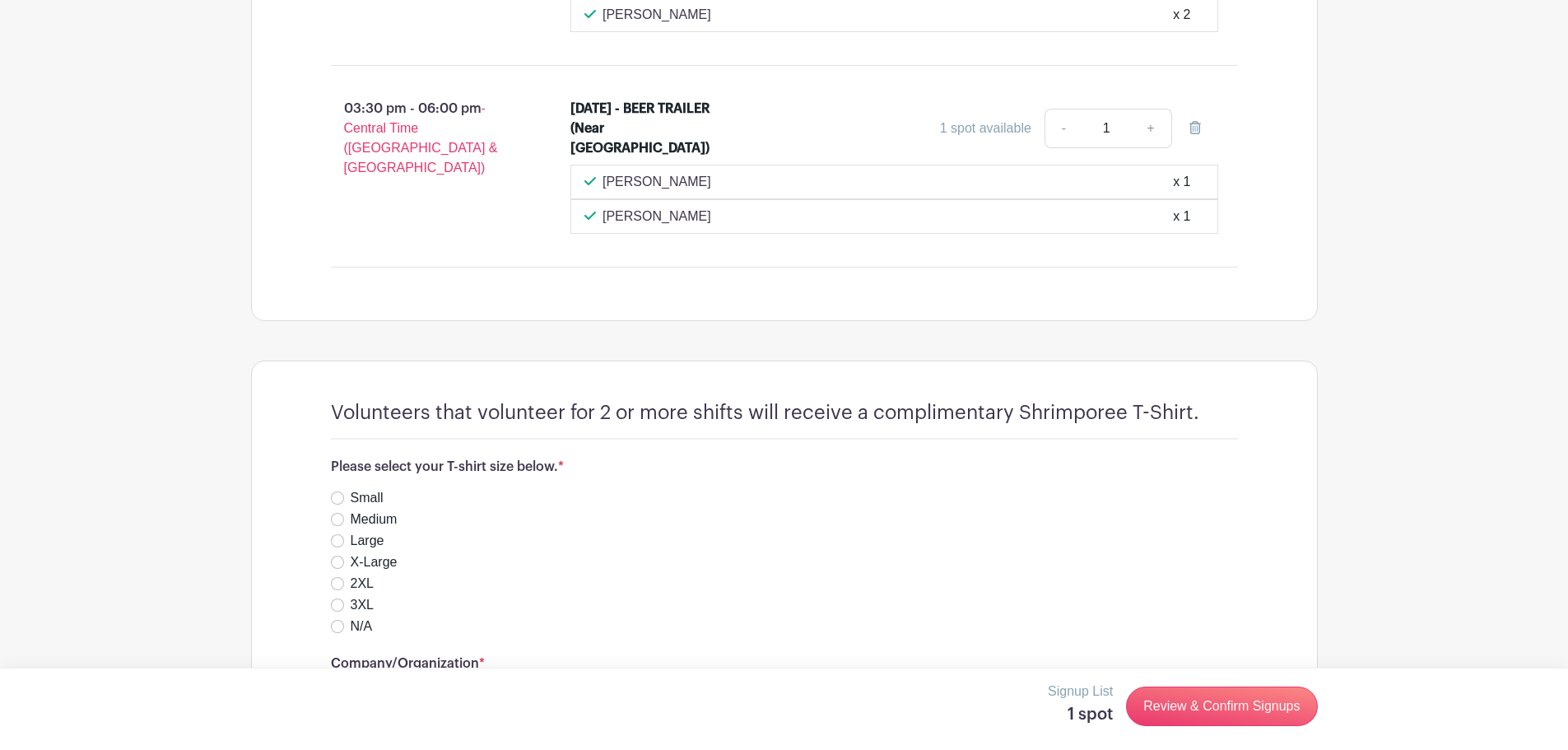
click at [370, 542] on label "Large" at bounding box center [368, 541] width 33 height 20
click at [344, 542] on input "Large" at bounding box center [338, 541] width 13 height 13
radio input "true"
click at [351, 564] on label "X-Large" at bounding box center [374, 563] width 47 height 20
click at [344, 564] on input "X-Large" at bounding box center [338, 563] width 13 height 13
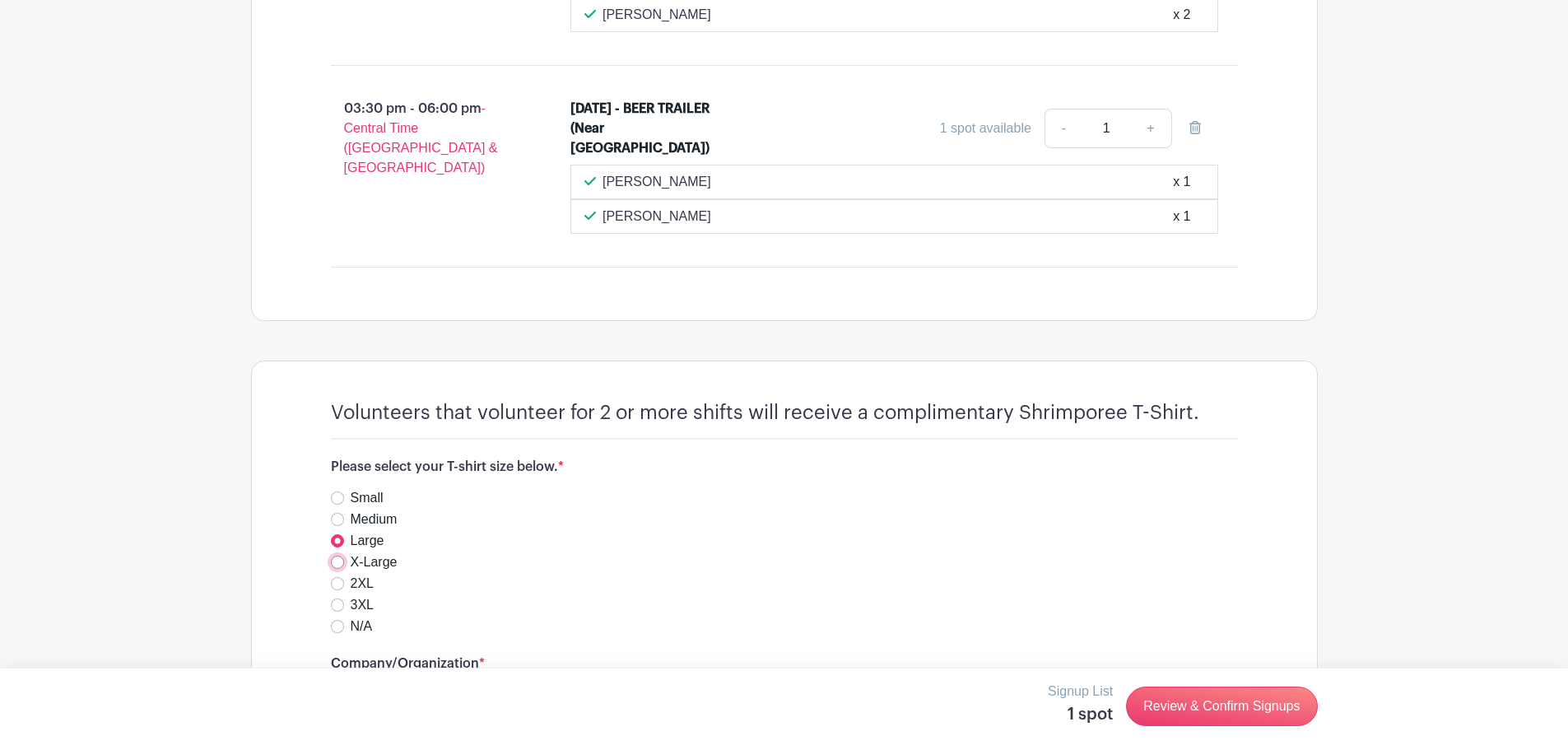
radio input "true"
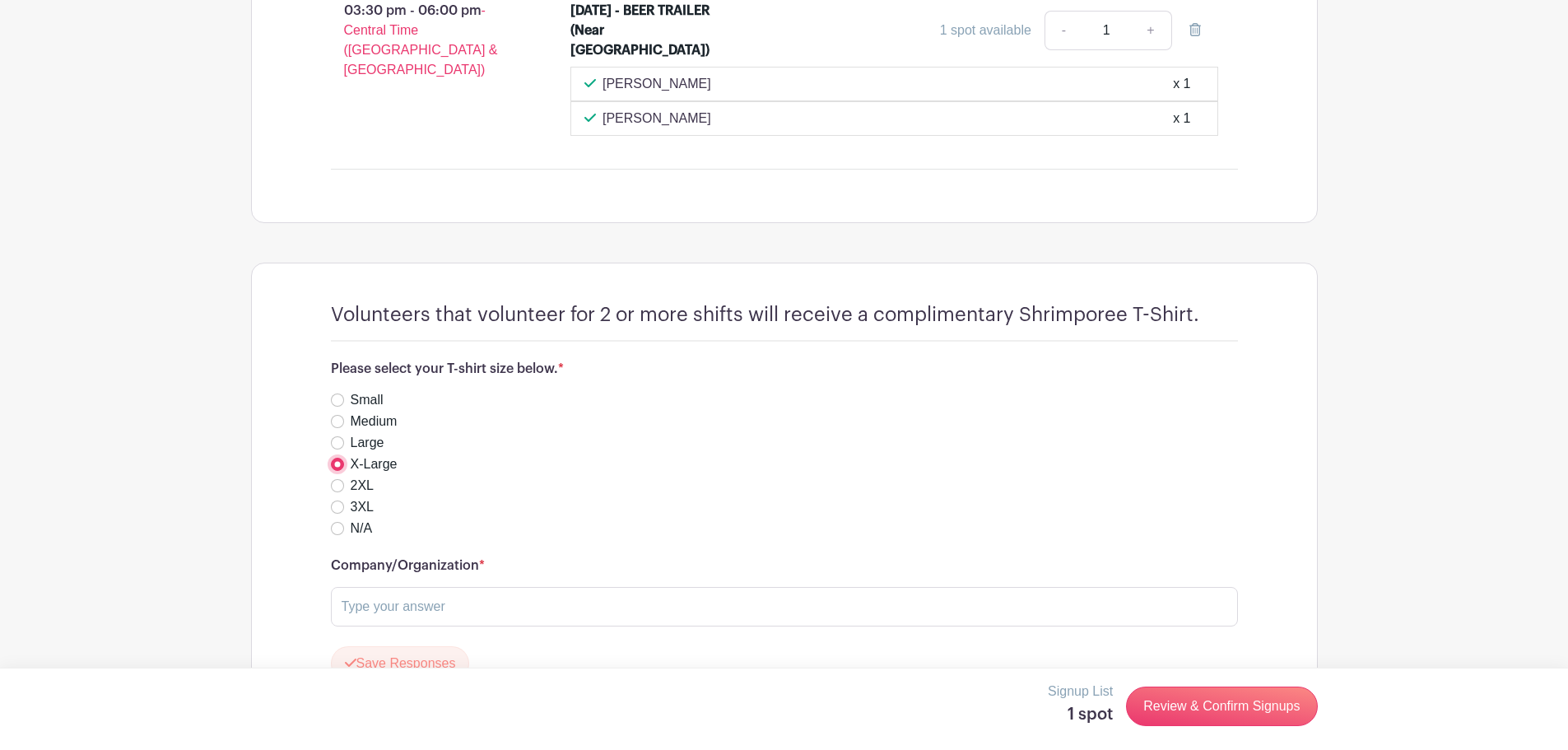
scroll to position [1608, 0]
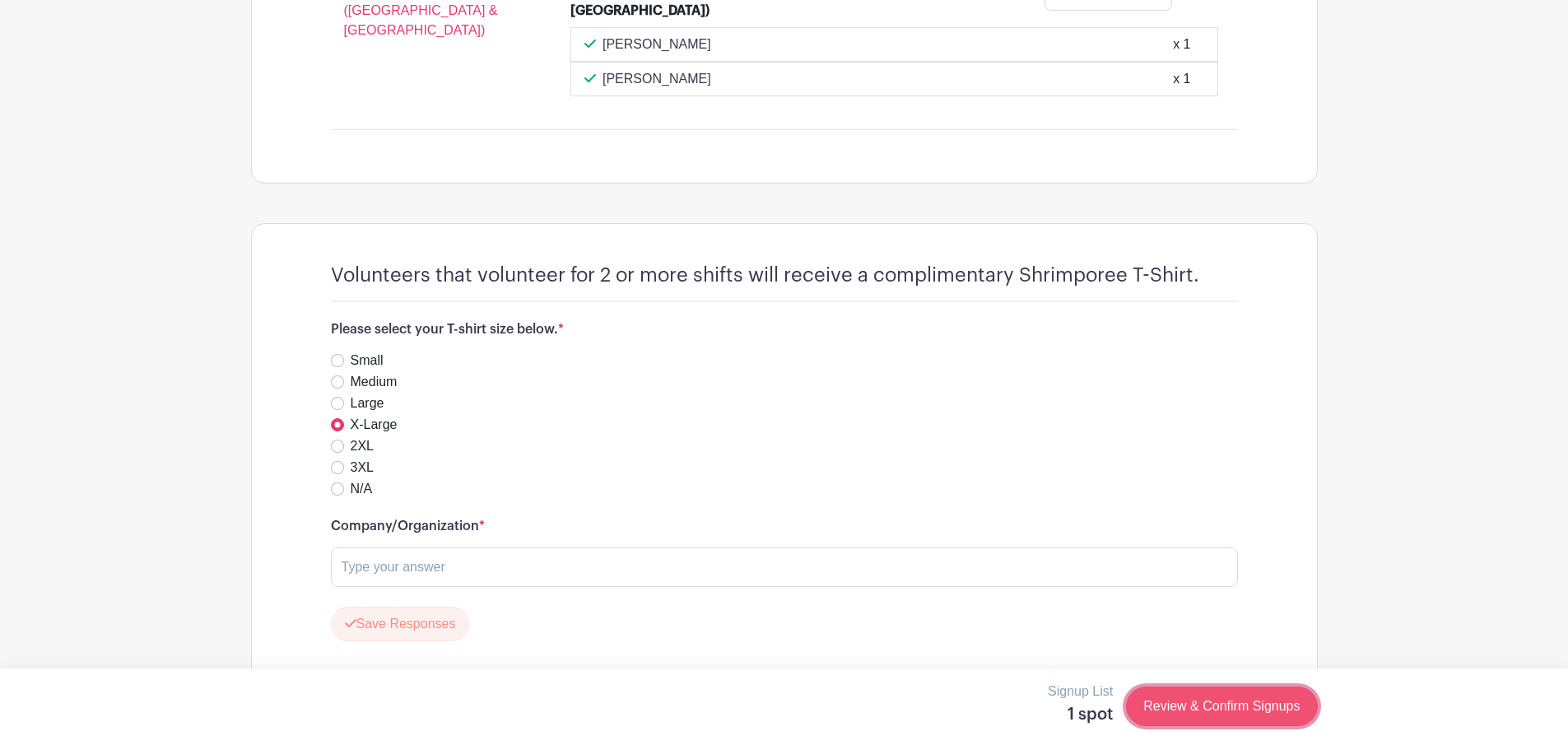
click at [1214, 700] on link "Review & Confirm Signups" at bounding box center [1221, 706] width 191 height 39
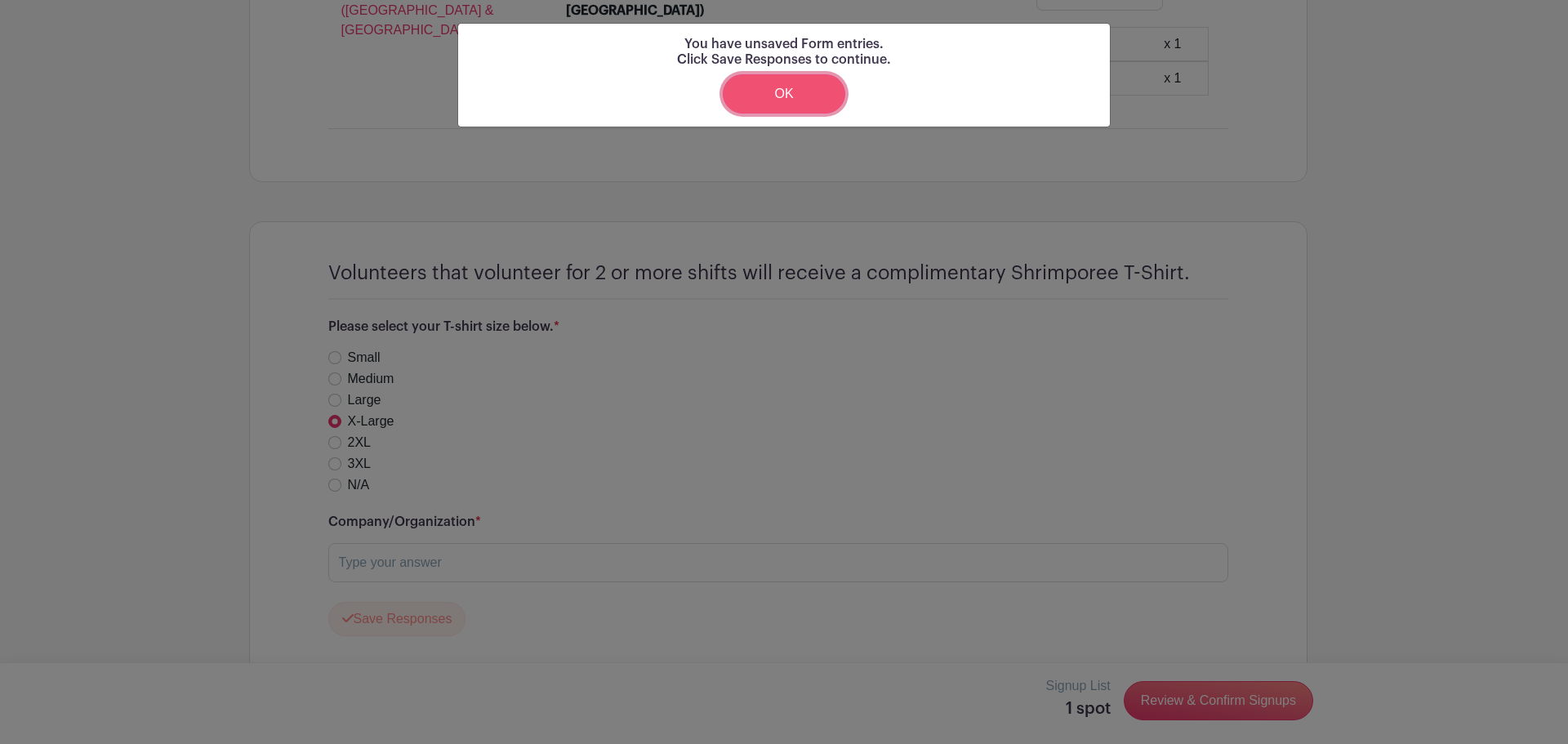
click at [794, 86] on link "OK" at bounding box center [784, 94] width 123 height 39
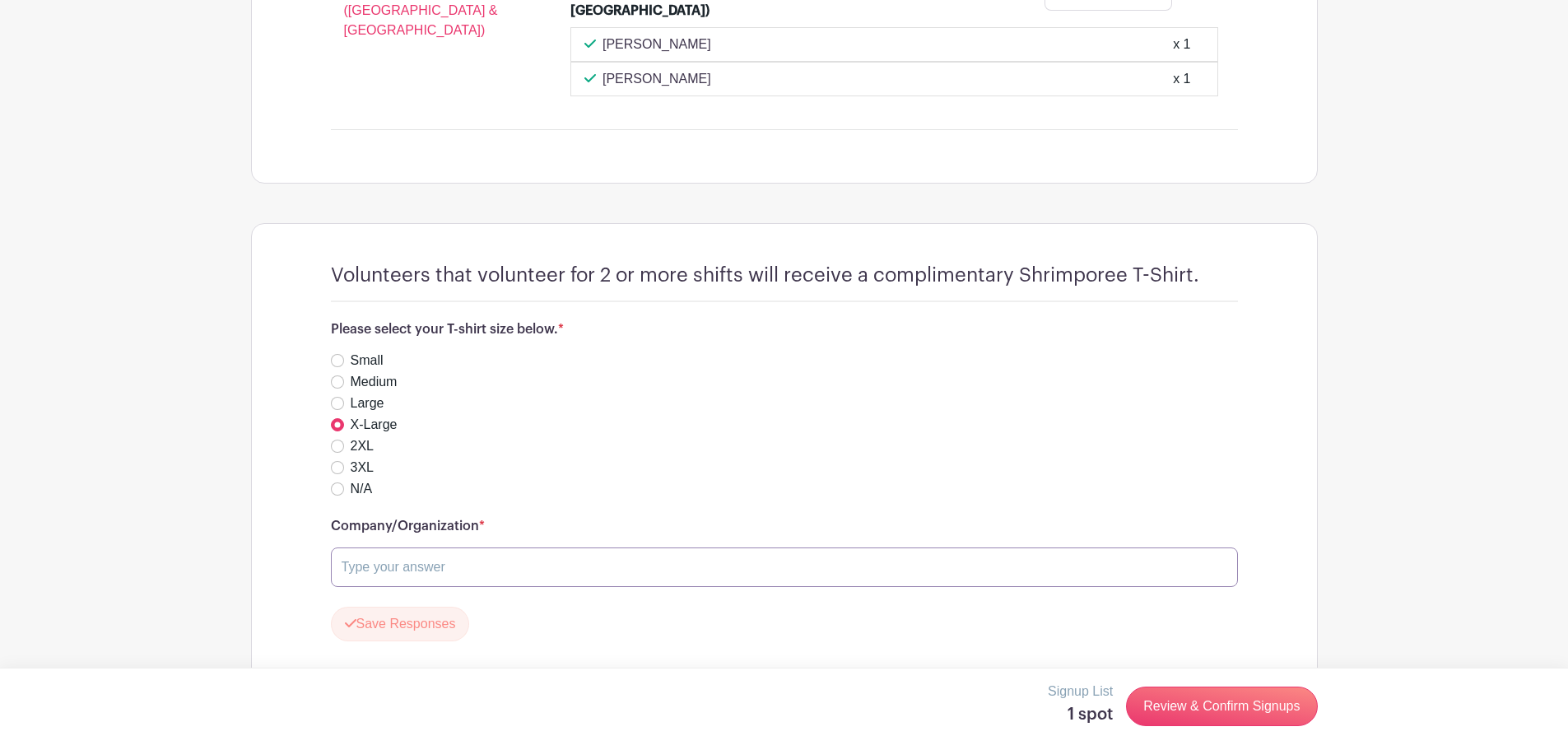
click at [519, 554] on input "text" at bounding box center [784, 567] width 907 height 39
type input "Allen Samuels CDJR of Aransas Pass"
click at [416, 619] on button "Save Responses" at bounding box center [400, 624] width 139 height 34
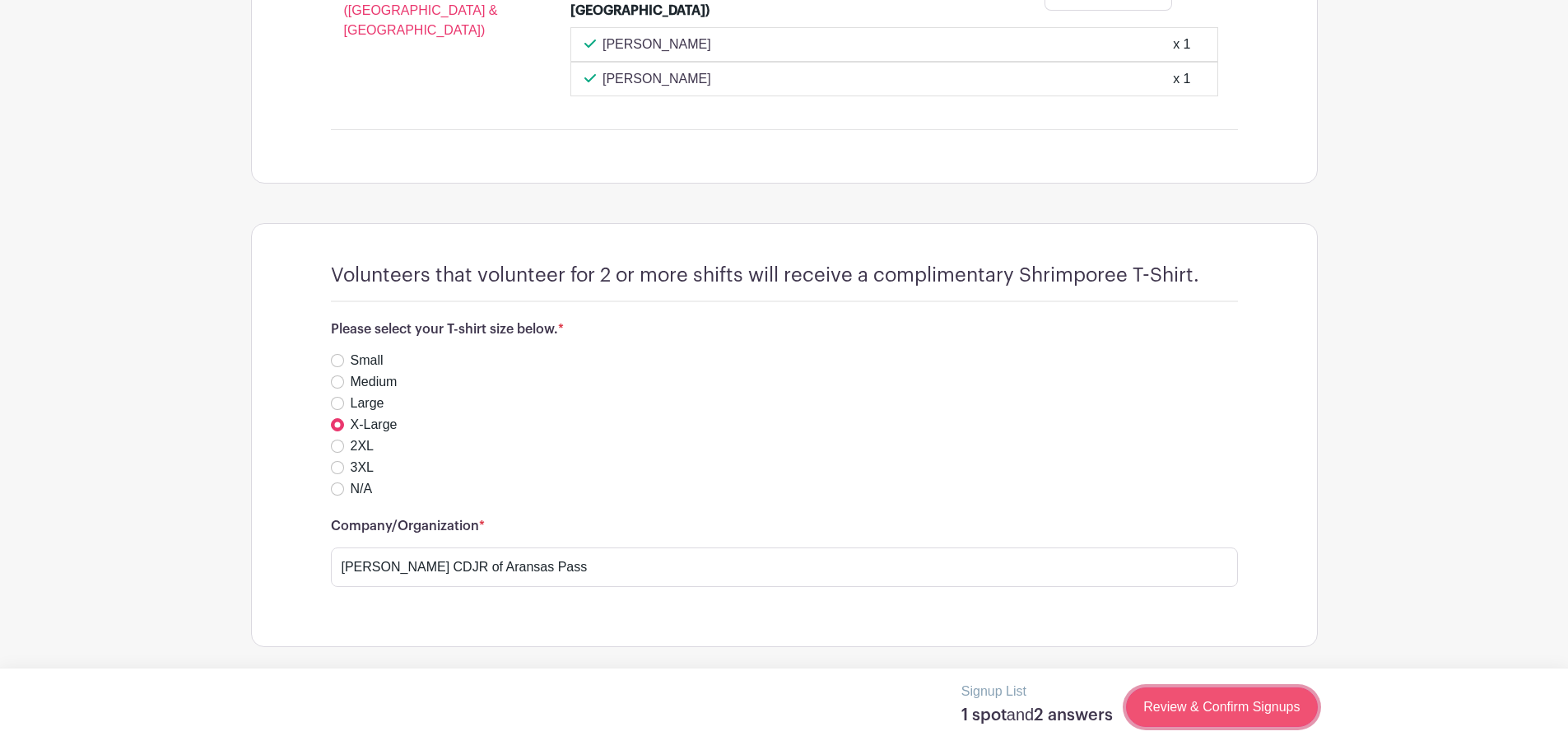
click at [1165, 702] on link "Review & Confirm Signups" at bounding box center [1221, 707] width 191 height 39
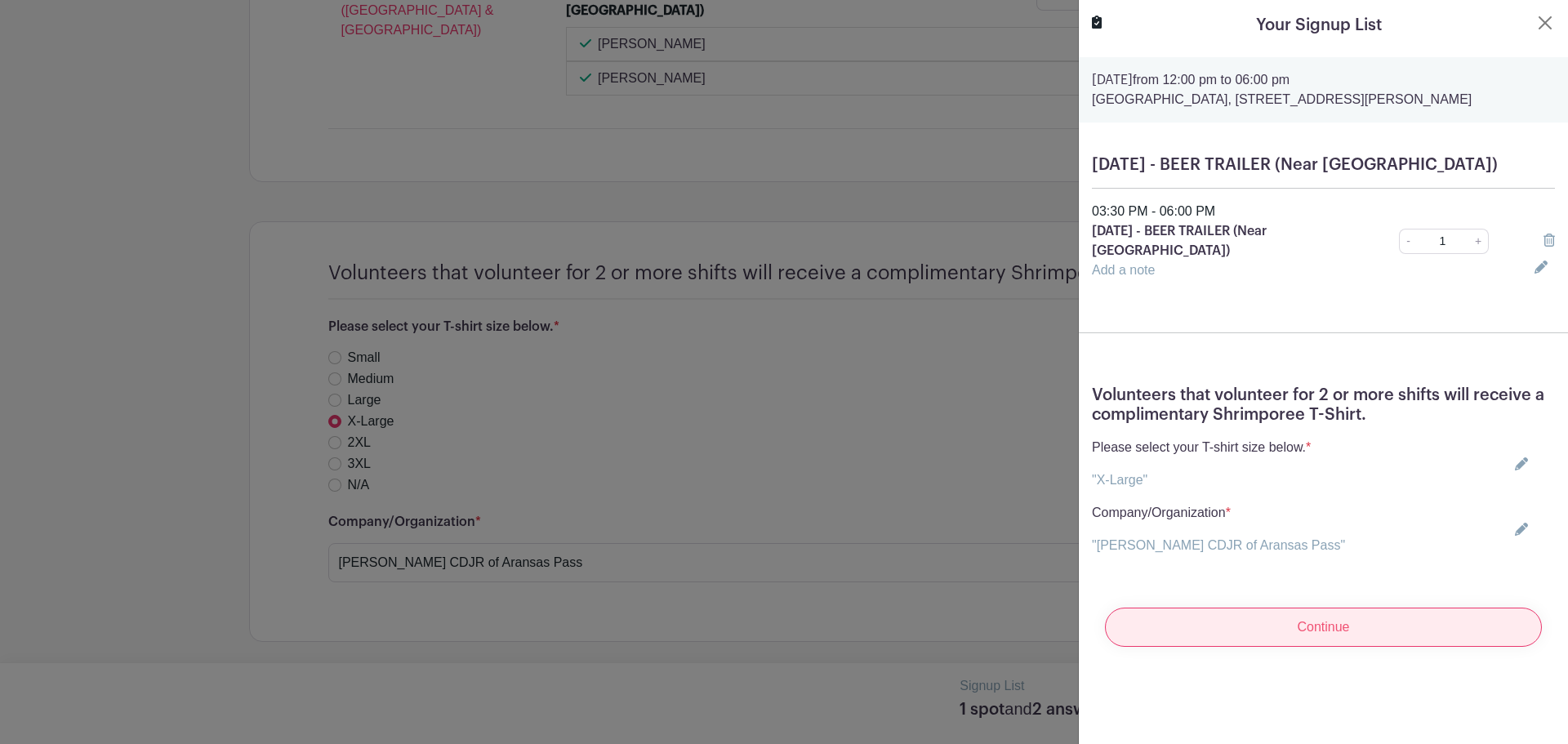
click at [1261, 647] on input "Continue" at bounding box center [1323, 627] width 437 height 39
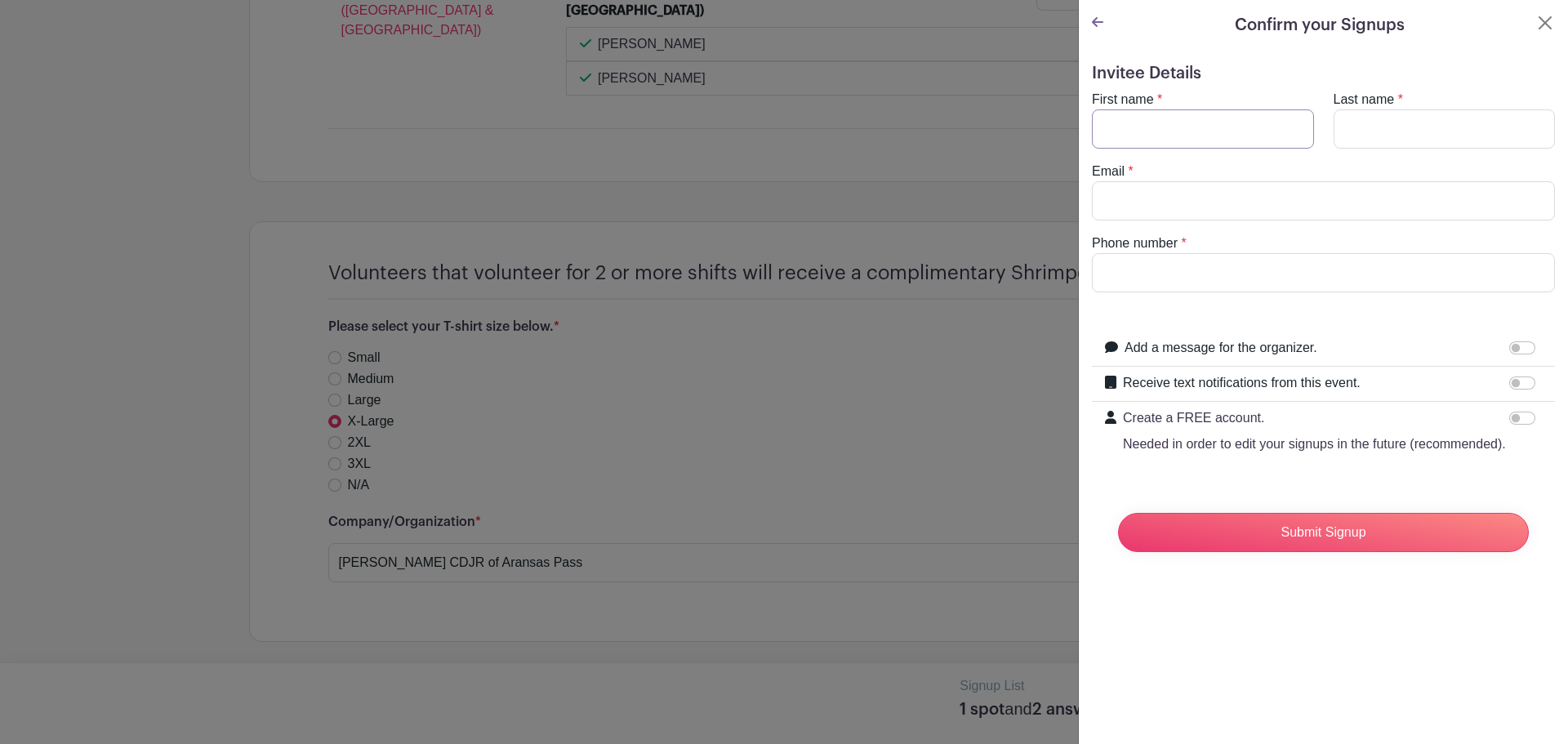
click at [1150, 143] on input "First name" at bounding box center [1203, 129] width 222 height 39
type input "Lena"
click at [1378, 119] on input "Last name" at bounding box center [1444, 129] width 222 height 39
type input "Young"
click at [1440, 190] on input "Email" at bounding box center [1323, 201] width 463 height 39
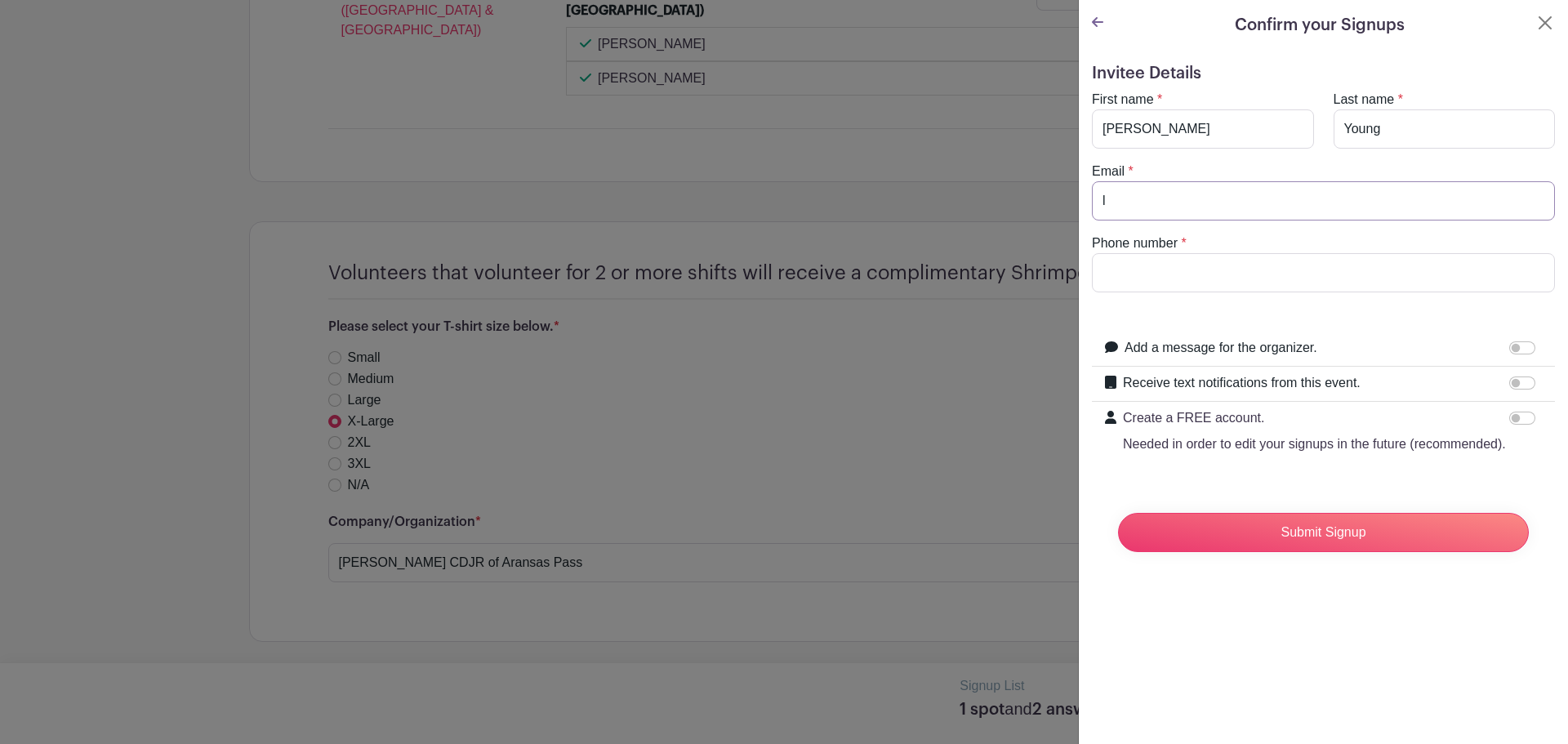
type input "lenaray572@gmail.com"
click at [1221, 266] on input "Phone number" at bounding box center [1323, 272] width 463 height 39
type input "9794159847"
click at [1318, 293] on form "Invitee Details First name * Lena Last name * Young Email * lenaray572@gmail.co…" at bounding box center [1323, 314] width 463 height 502
click at [1516, 333] on div "Add a message for the organizer. Your message" at bounding box center [1323, 349] width 463 height 35
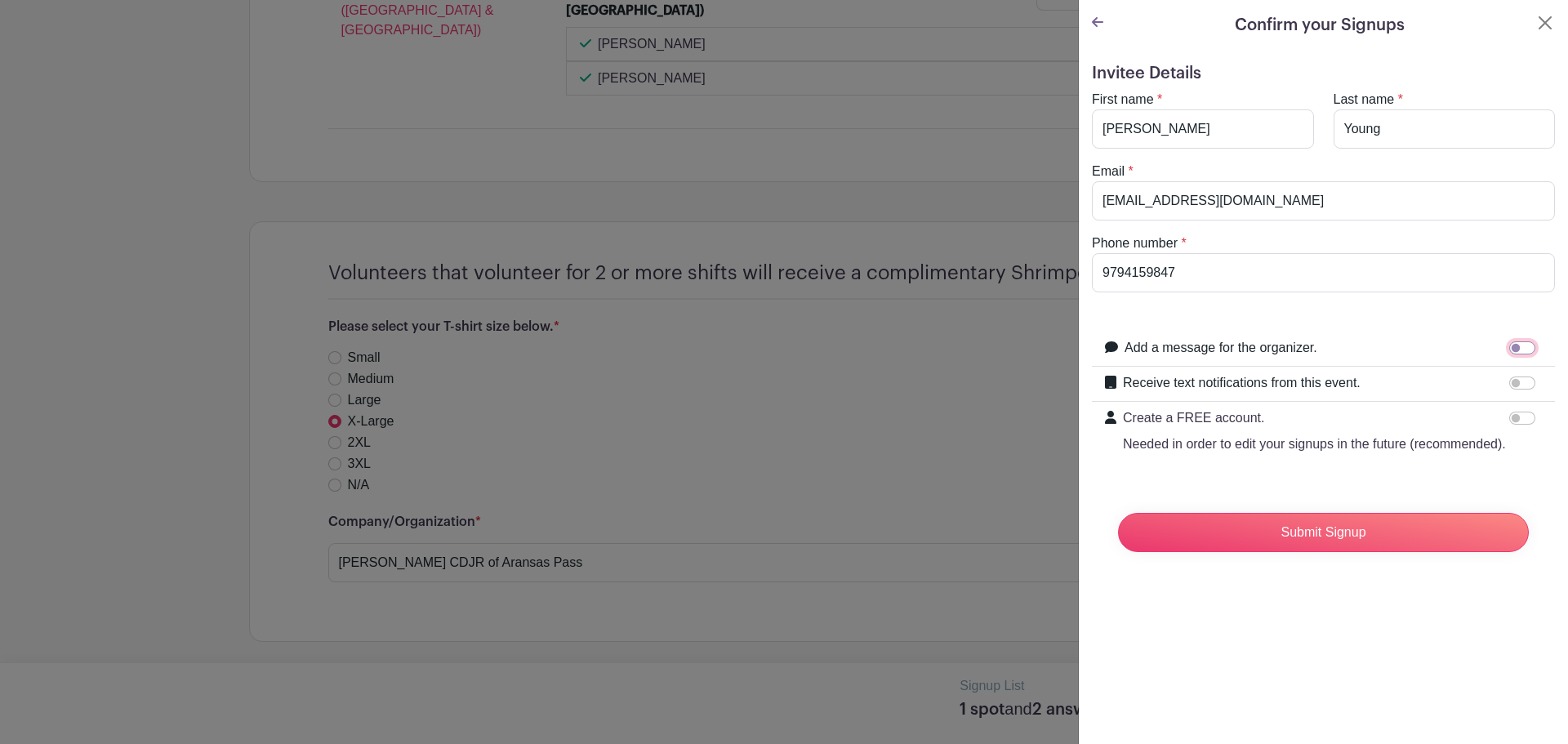
click at [1509, 351] on input "Add a message for the organizer." at bounding box center [1522, 348] width 27 height 13
checkbox input "true"
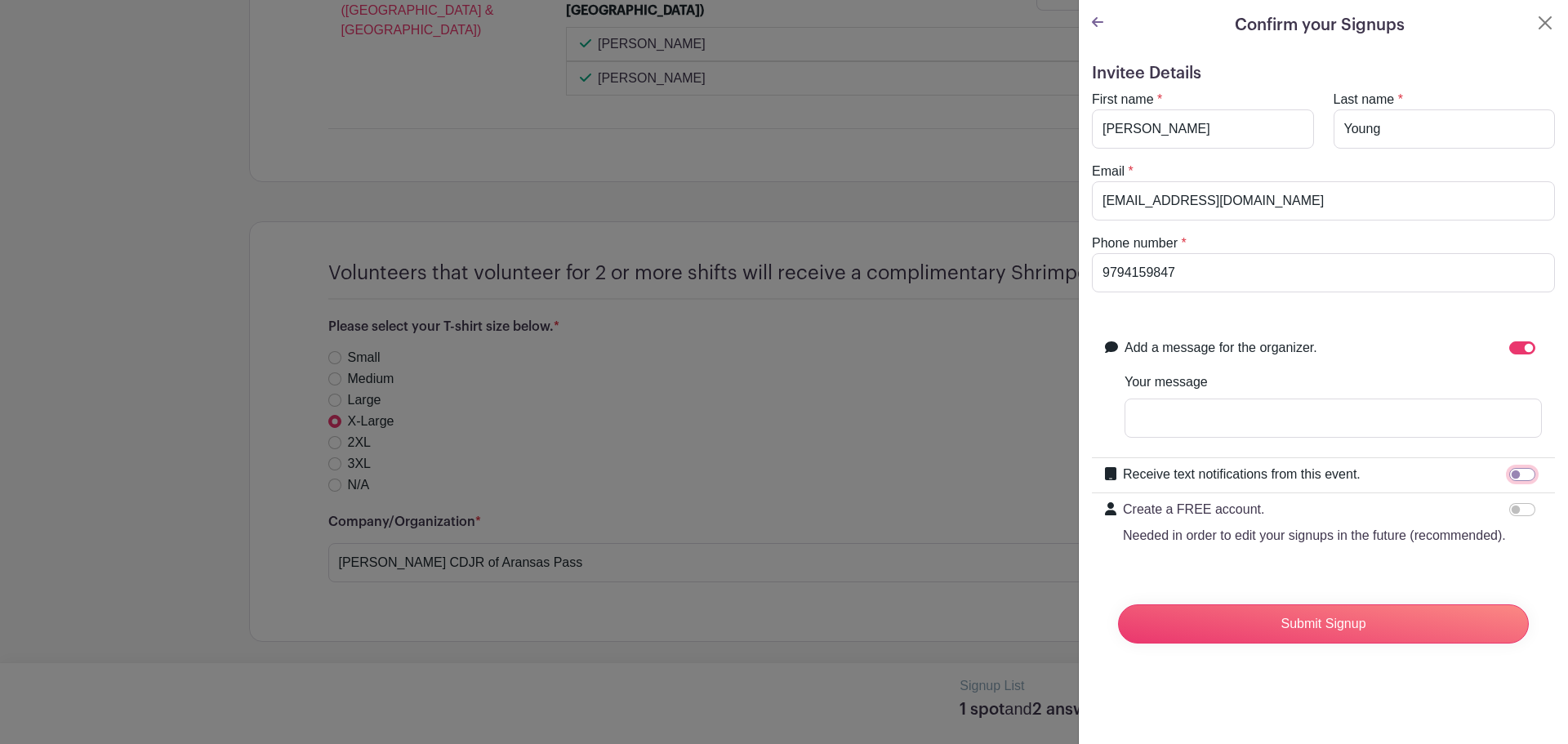
click at [1516, 474] on input "Receive text notifications from this event." at bounding box center [1522, 474] width 27 height 13
checkbox input "true"
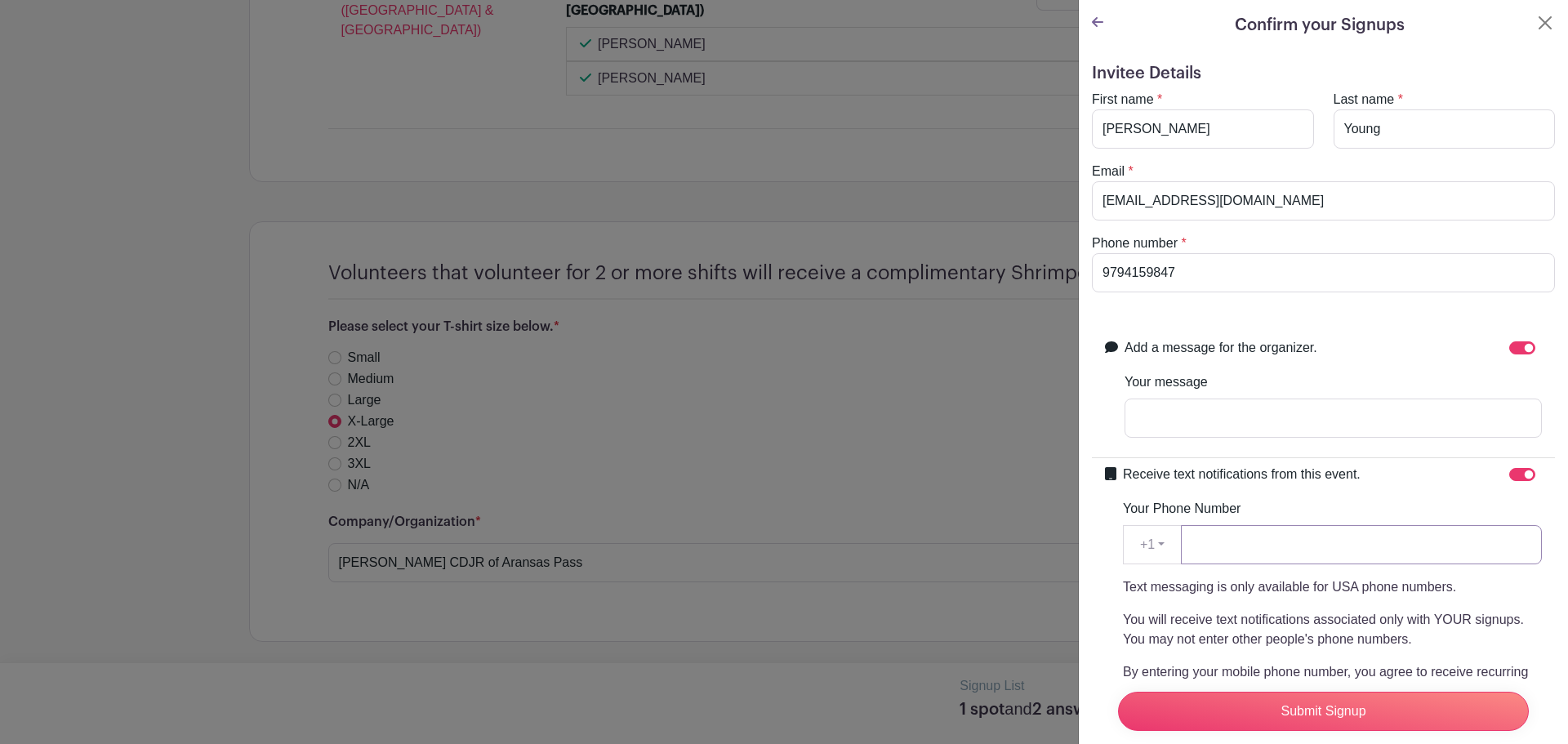
click at [1329, 558] on input "Your Phone Number" at bounding box center [1361, 544] width 361 height 39
type input "9794159847"
click at [1430, 354] on div "Add a message for the organizer." at bounding box center [1333, 349] width 417 height 22
click at [1440, 692] on input "Submit Signup" at bounding box center [1323, 711] width 410 height 39
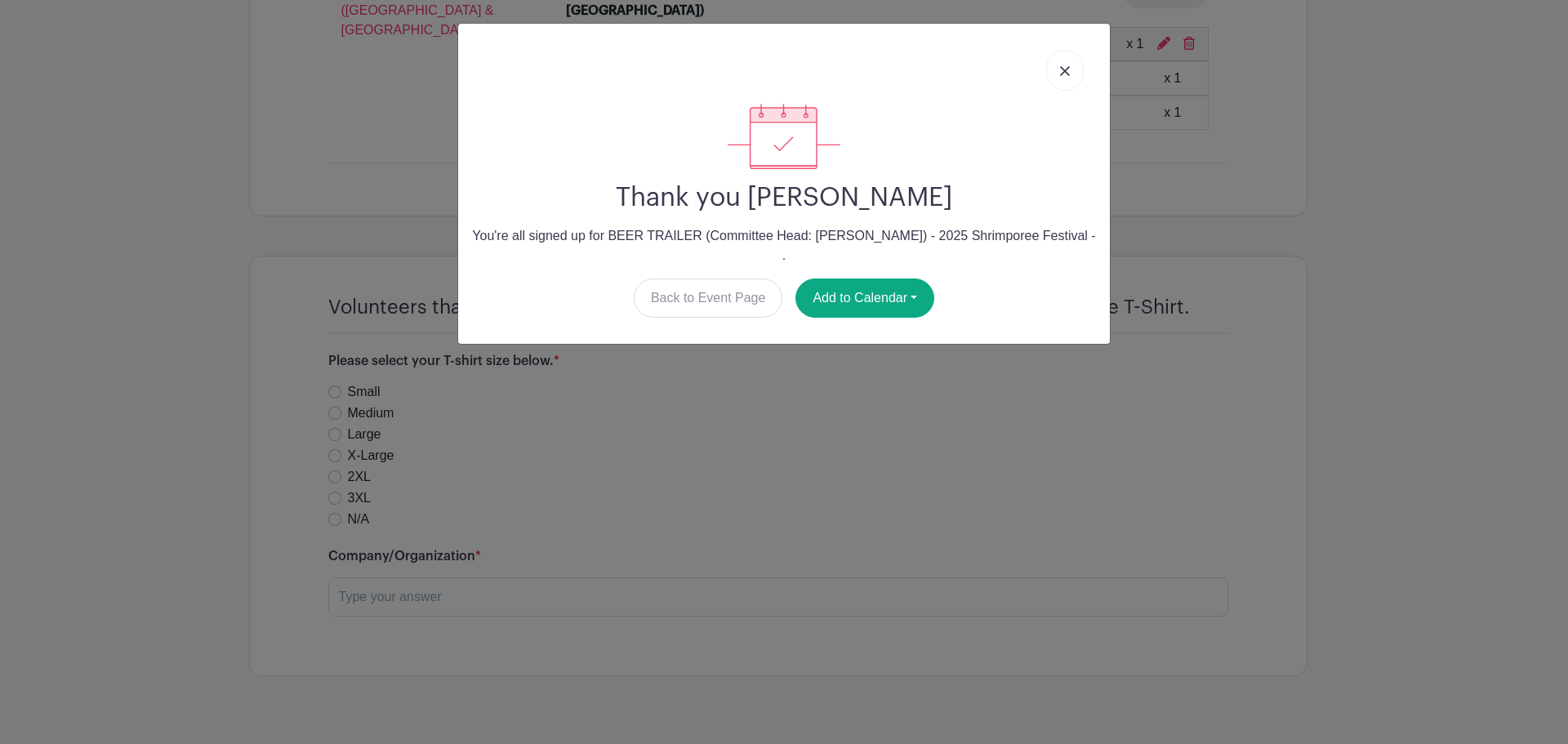
click at [1057, 346] on div "Thank you Lena Young You're all signed up for BEER TRAILER (Committee Head: Nes…" at bounding box center [784, 372] width 1568 height 744
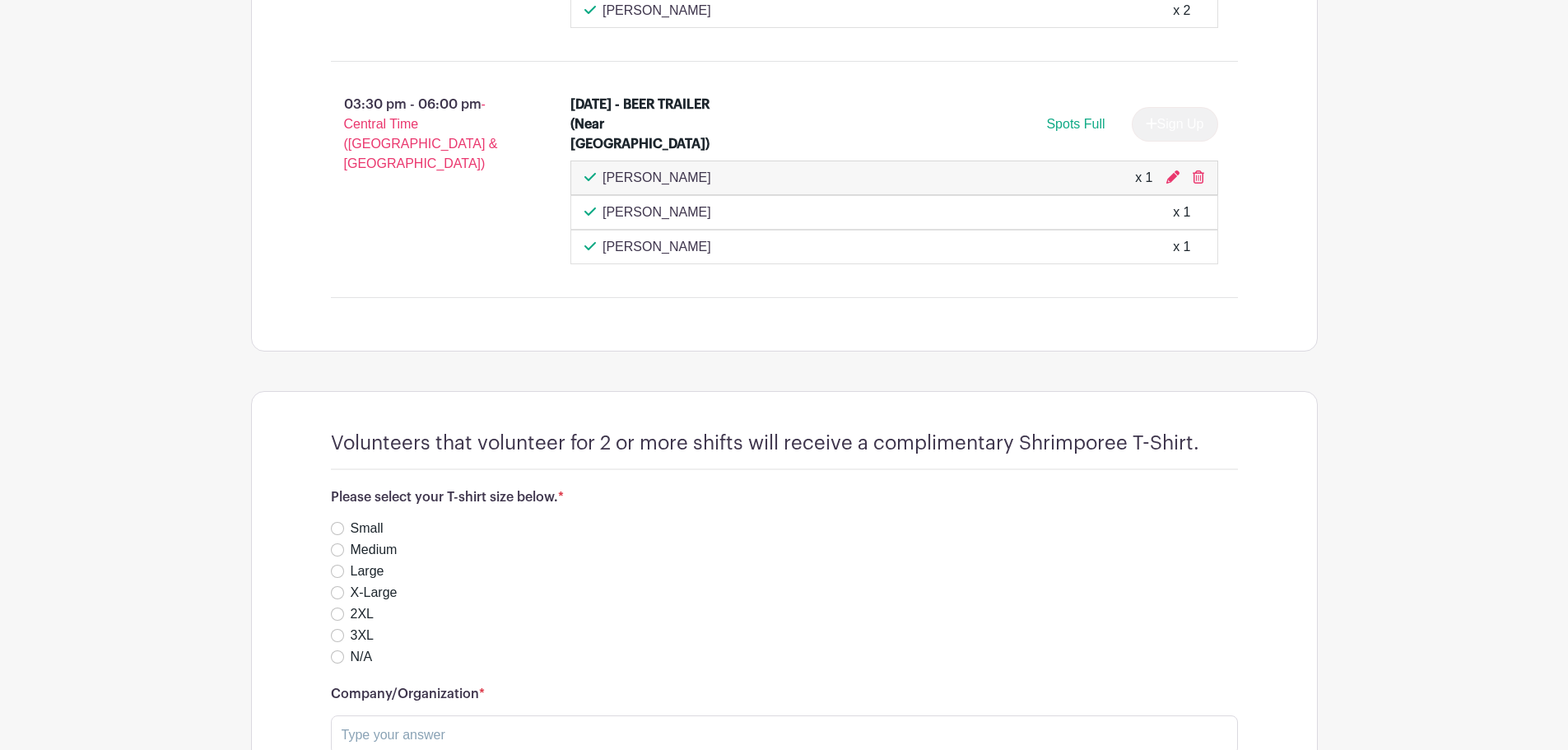
scroll to position [1059, 0]
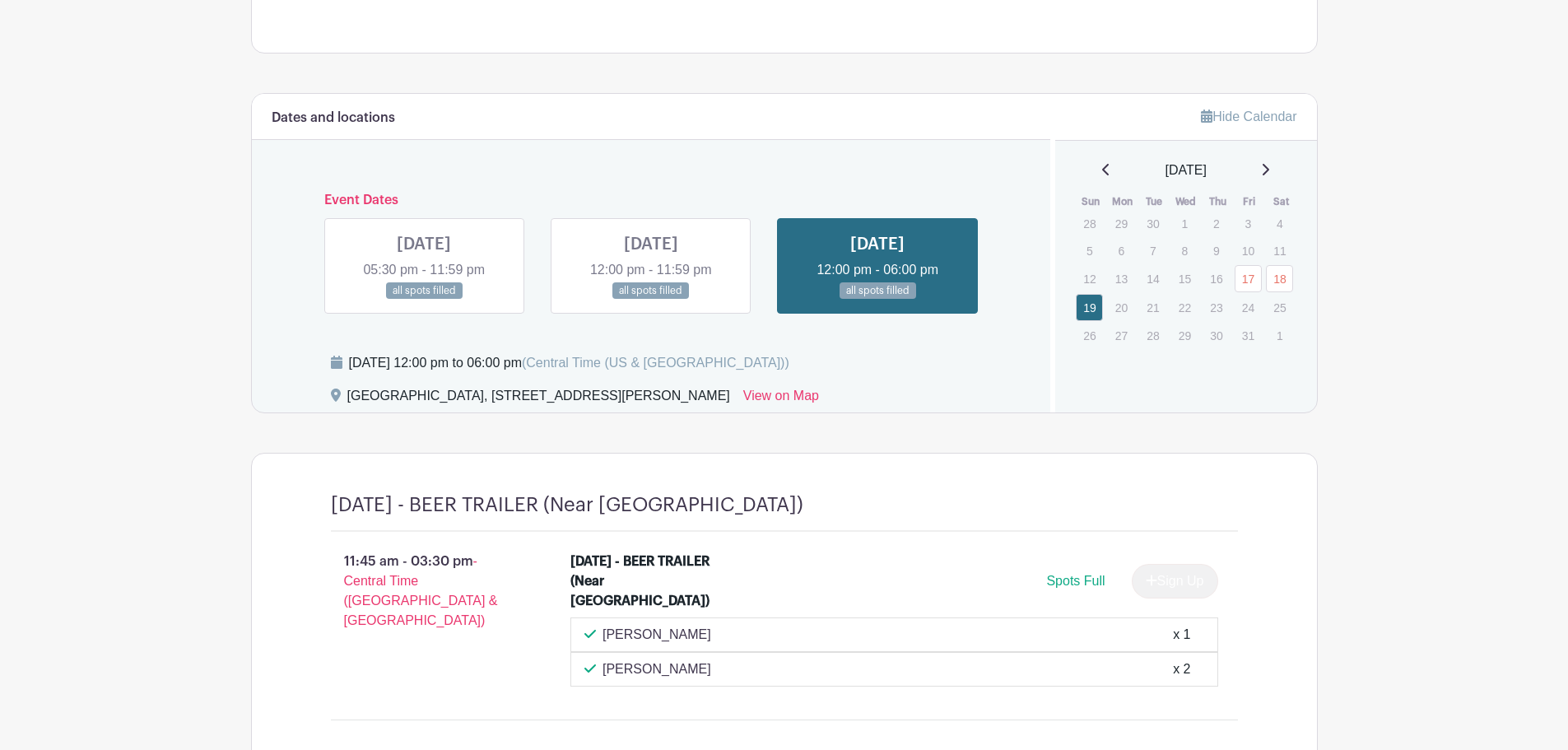
scroll to position [824, 0]
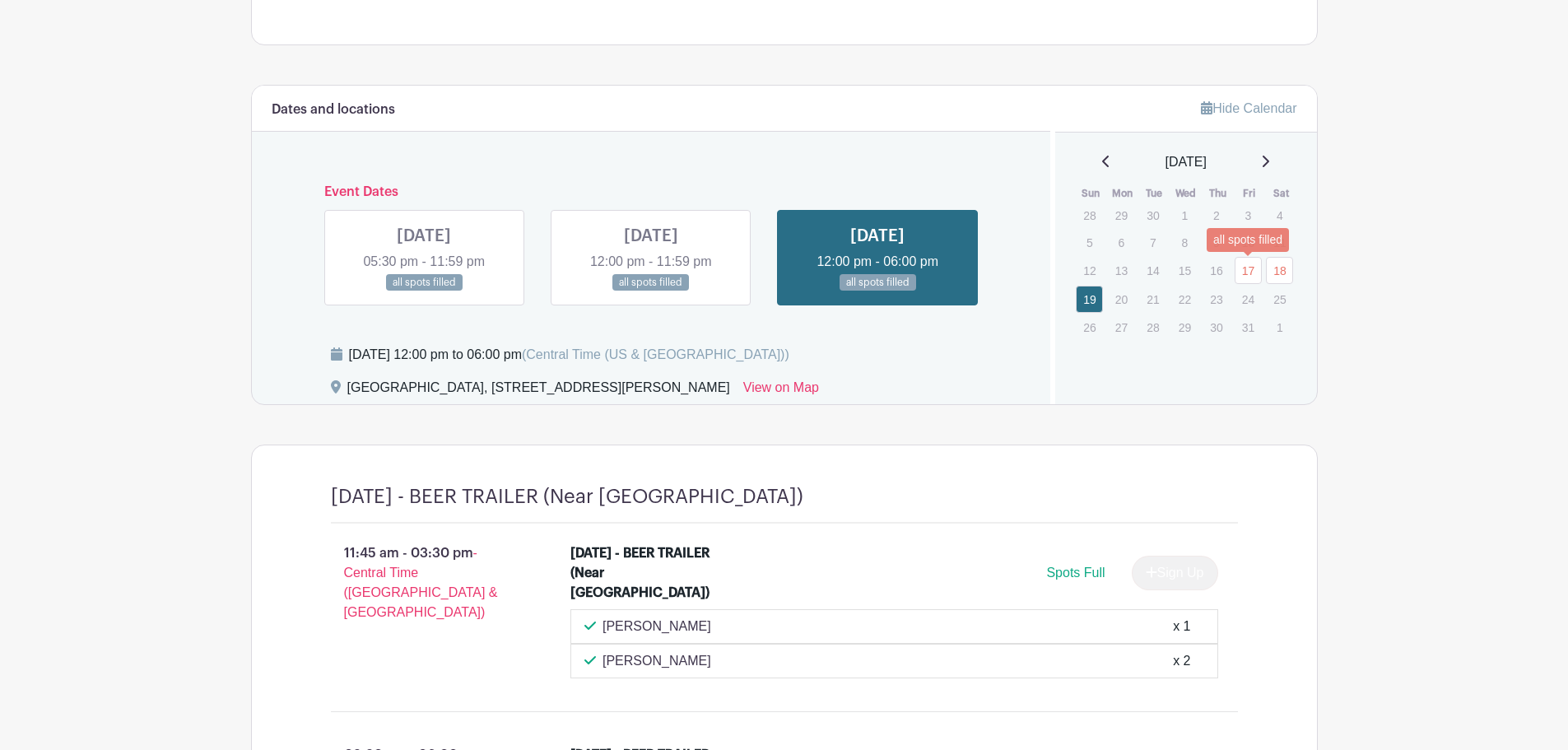
click at [1254, 270] on link "17" at bounding box center [1248, 270] width 28 height 28
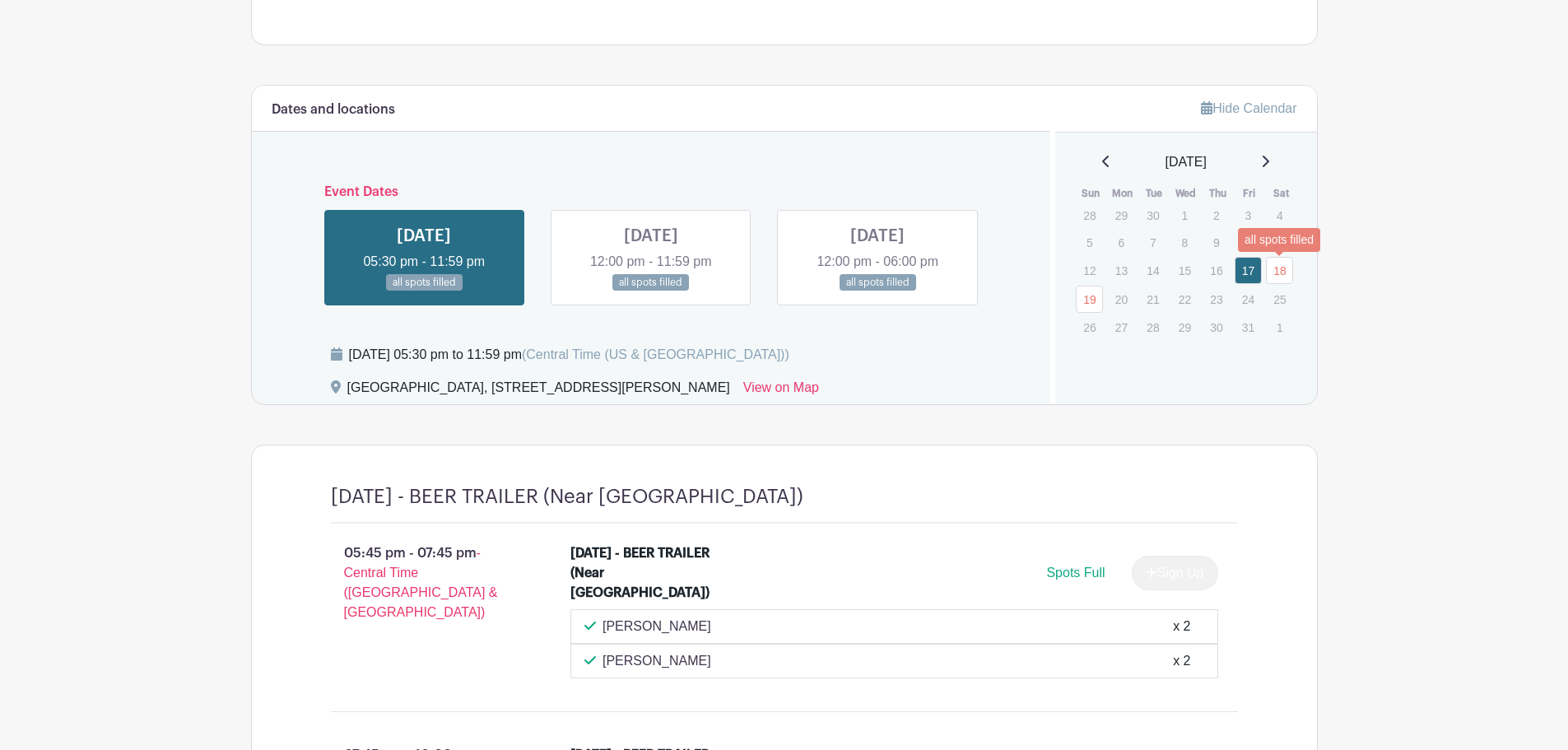
click at [1280, 269] on link "18" at bounding box center [1280, 270] width 28 height 28
